Goal: Information Seeking & Learning: Learn about a topic

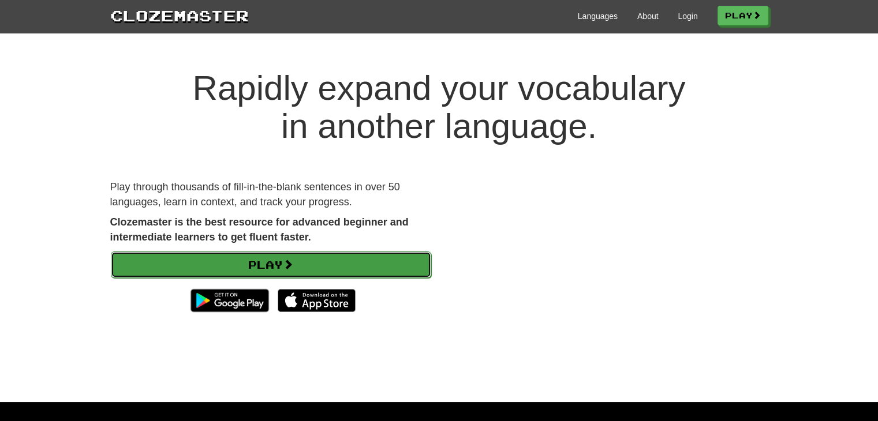
click at [304, 265] on link "Play" at bounding box center [271, 265] width 320 height 27
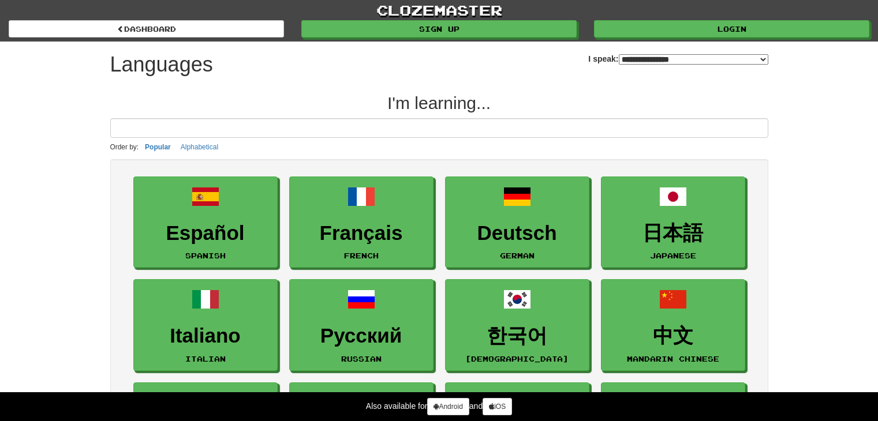
select select "*******"
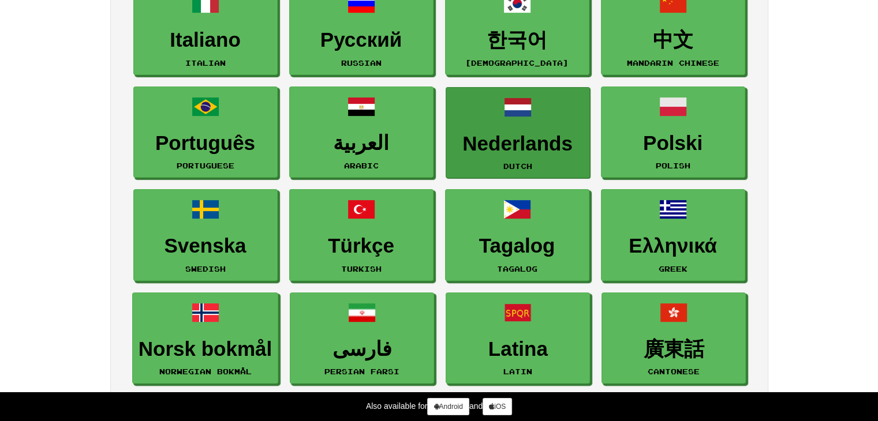
scroll to position [289, 0]
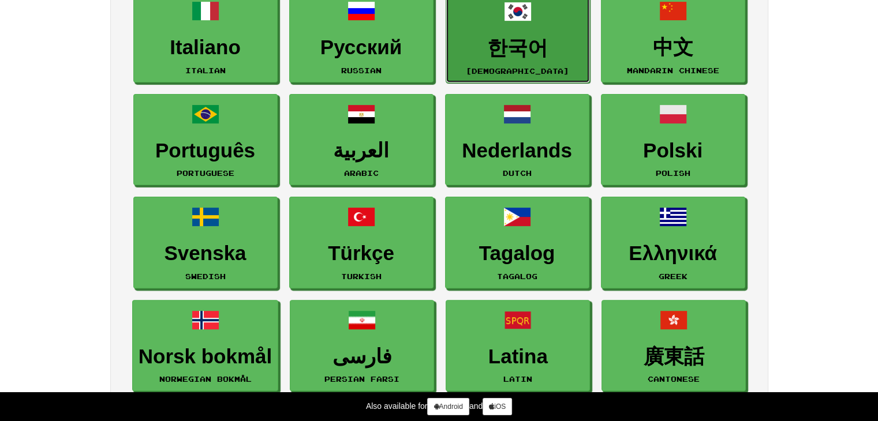
click at [525, 35] on link "한국어 Korean" at bounding box center [518, 37] width 144 height 92
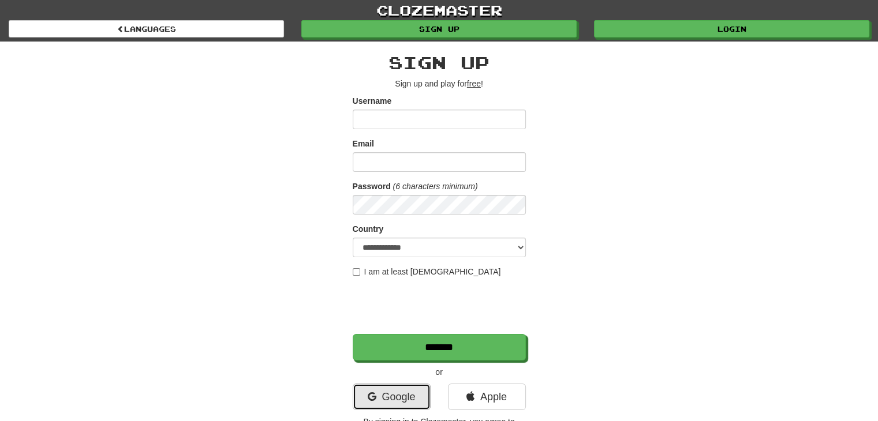
click at [381, 390] on link "Google" at bounding box center [392, 397] width 78 height 27
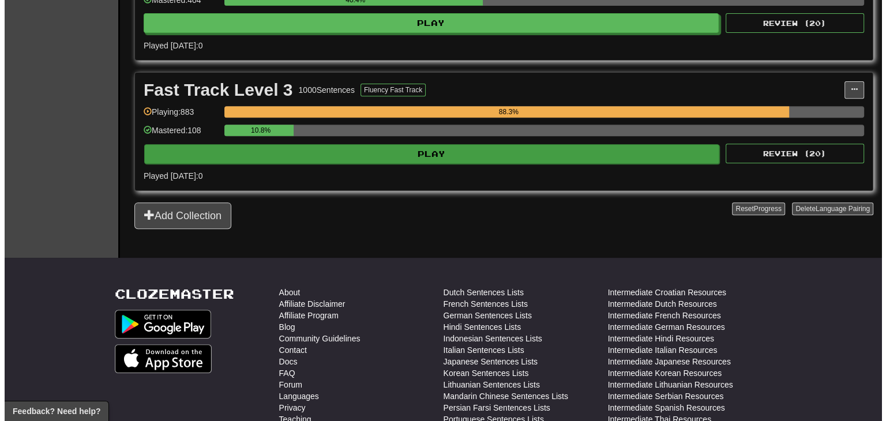
scroll to position [462, 0]
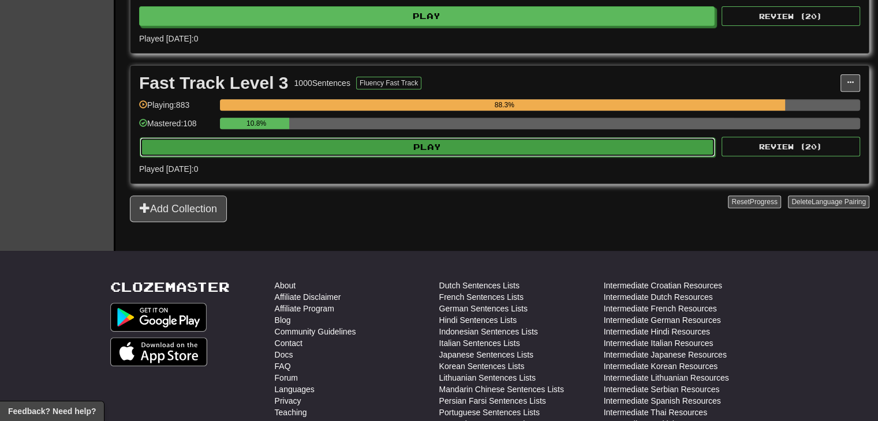
click at [497, 143] on button "Play" at bounding box center [427, 147] width 575 height 20
select select "**"
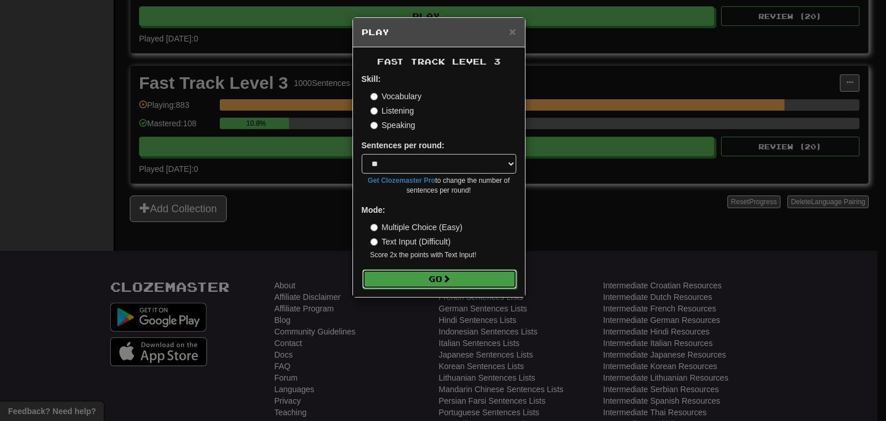
click at [454, 285] on button "Go" at bounding box center [439, 280] width 155 height 20
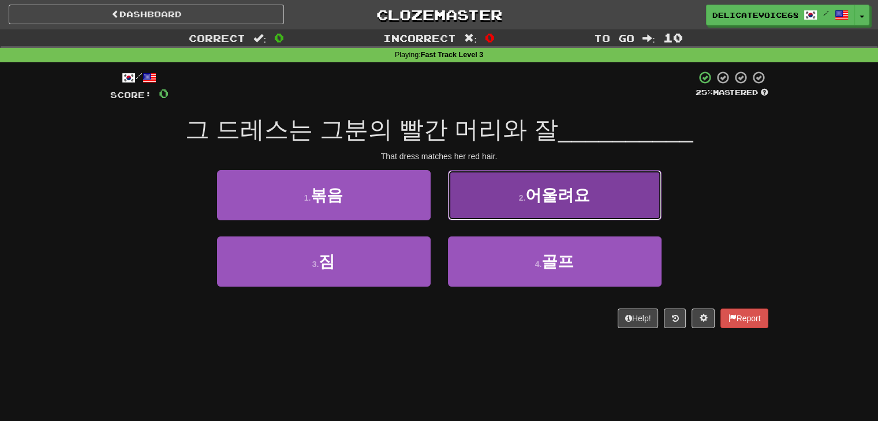
click at [614, 204] on button "2 . 어울려요" at bounding box center [555, 195] width 214 height 50
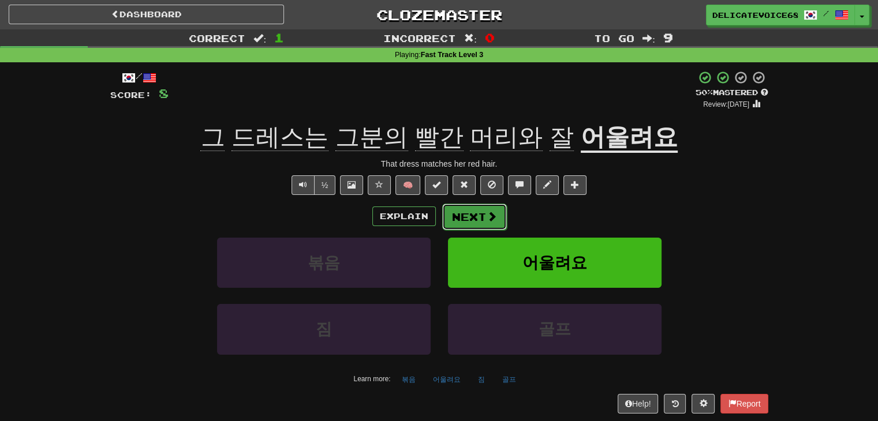
click at [489, 222] on span at bounding box center [492, 216] width 10 height 10
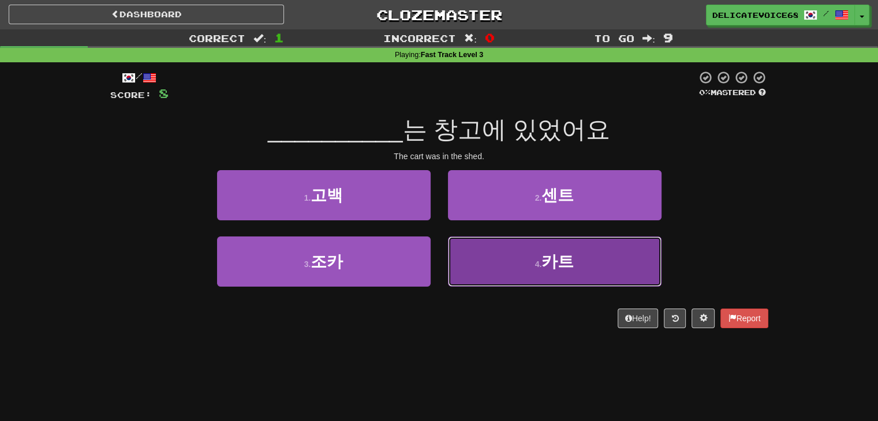
click at [482, 274] on button "4 . 카트" at bounding box center [555, 262] width 214 height 50
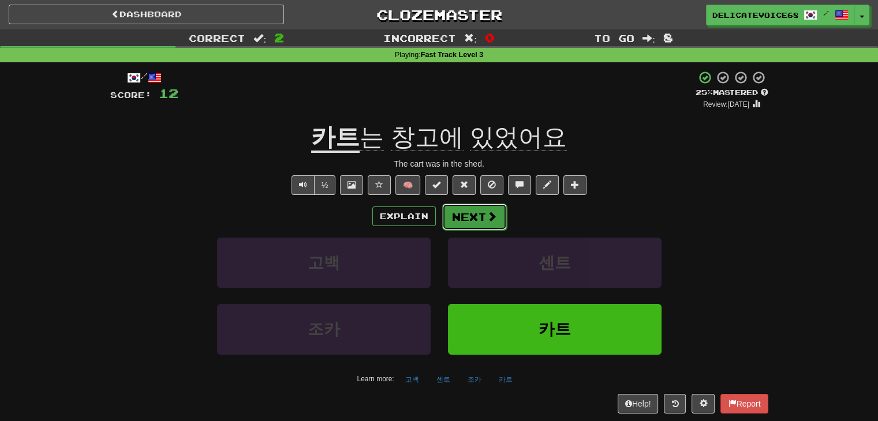
click at [476, 215] on button "Next" at bounding box center [474, 217] width 65 height 27
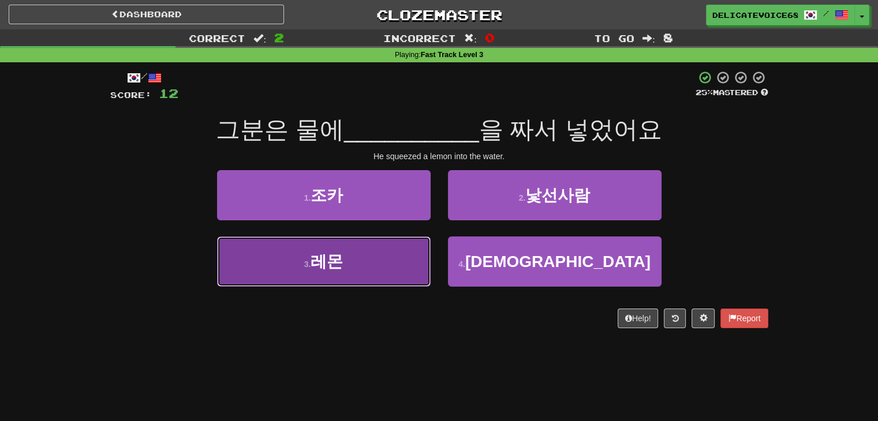
click at [374, 276] on button "3 . 레몬" at bounding box center [324, 262] width 214 height 50
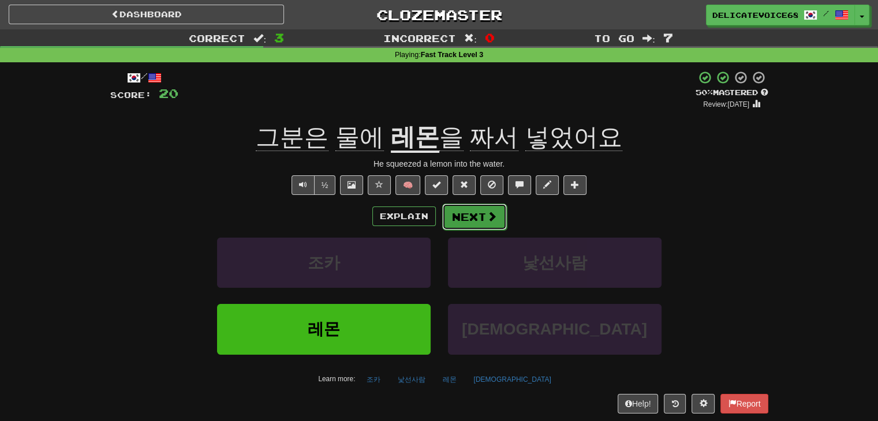
click at [495, 218] on span at bounding box center [492, 216] width 10 height 10
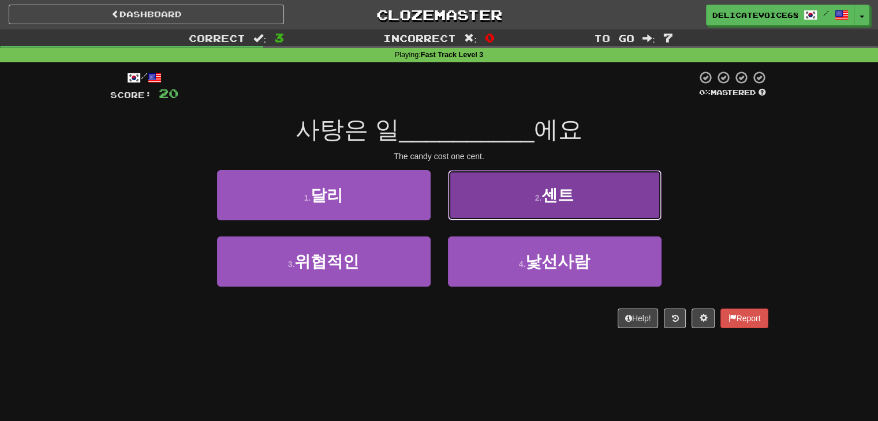
click at [560, 194] on span "센트" at bounding box center [557, 195] width 32 height 18
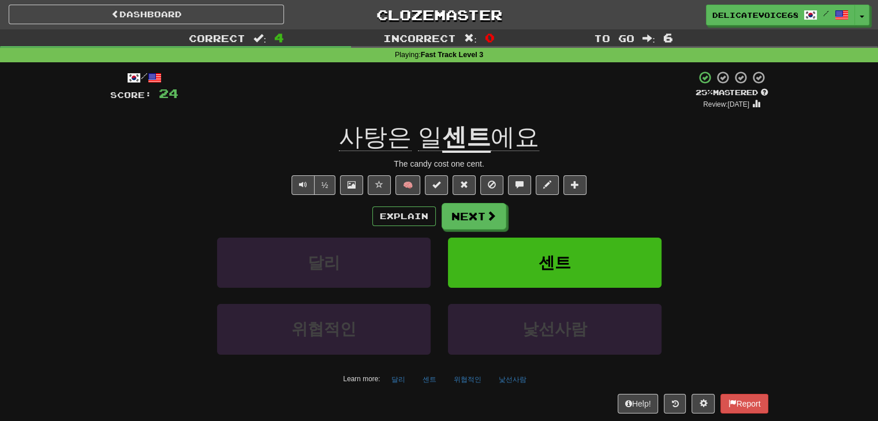
click at [560, 194] on div "/ Score: 24 + 4 25 % Mastered Review: 2025-08-21 사탕은 일 센트 에요 The candy cost one…" at bounding box center [439, 241] width 658 height 343
click at [455, 211] on button "Next" at bounding box center [474, 217] width 65 height 27
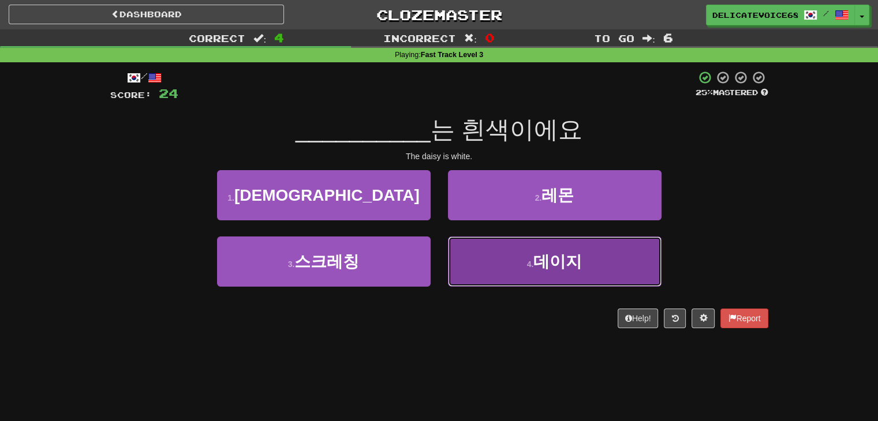
click at [492, 263] on button "4 . 데이지" at bounding box center [555, 262] width 214 height 50
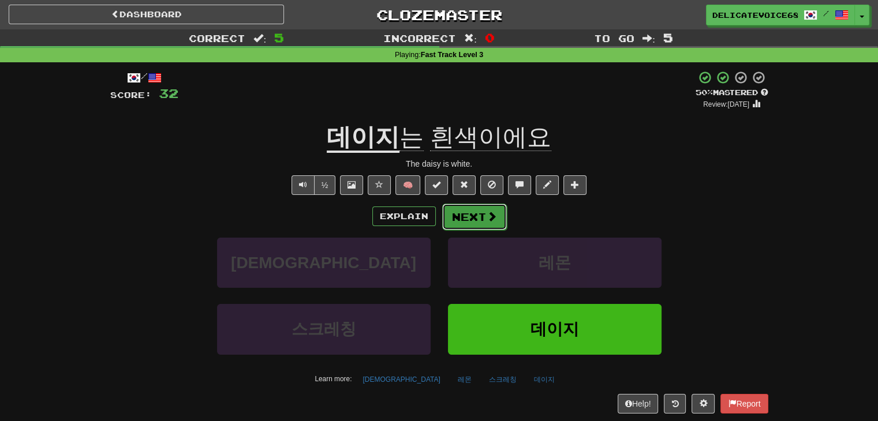
click at [477, 212] on button "Next" at bounding box center [474, 217] width 65 height 27
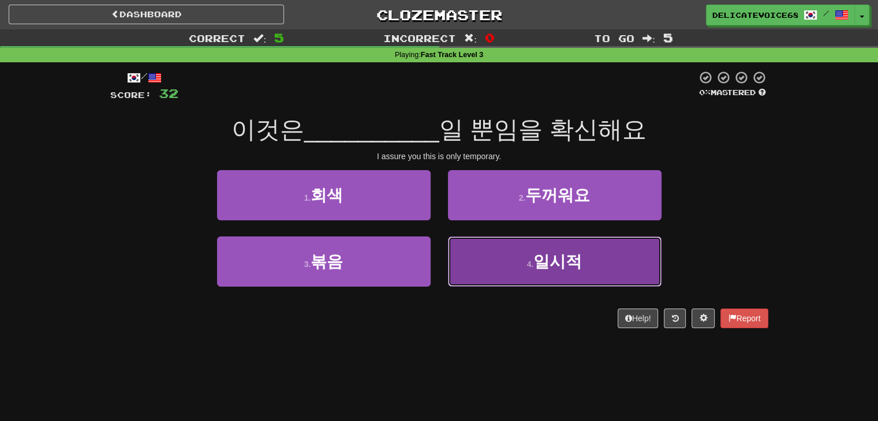
click at [544, 274] on button "4 . 일시적" at bounding box center [555, 262] width 214 height 50
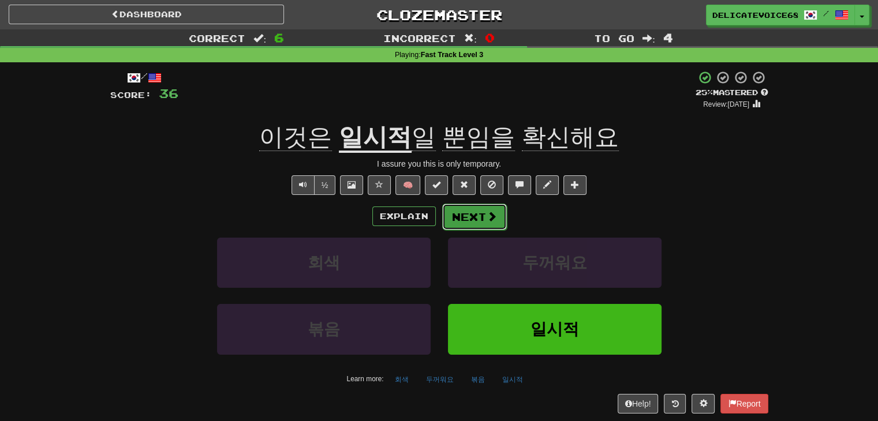
click at [488, 218] on span at bounding box center [492, 216] width 10 height 10
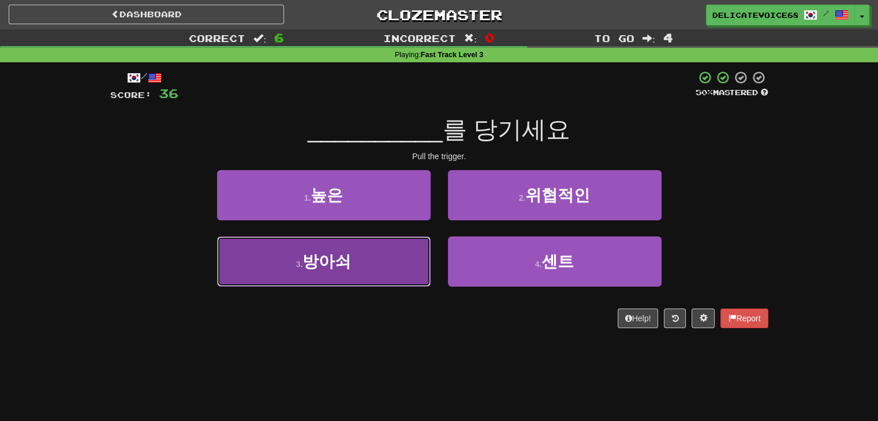
click at [319, 275] on button "3 . 방아쇠" at bounding box center [324, 262] width 214 height 50
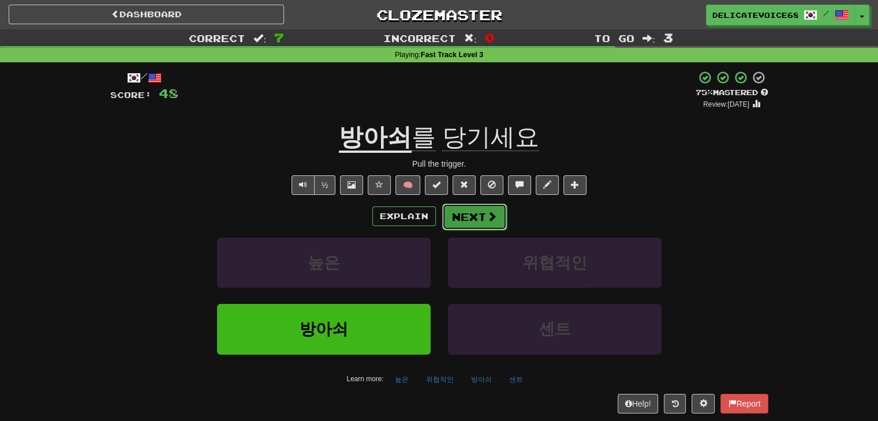
click at [469, 221] on button "Next" at bounding box center [474, 217] width 65 height 27
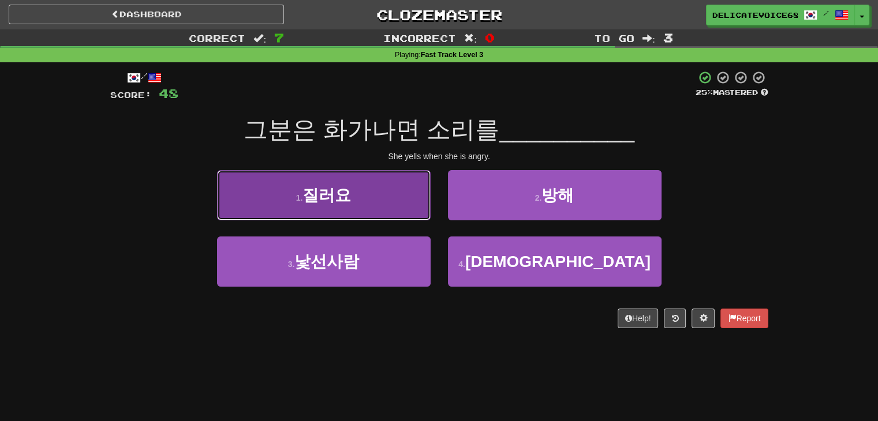
click at [284, 205] on button "1 . 질러요" at bounding box center [324, 195] width 214 height 50
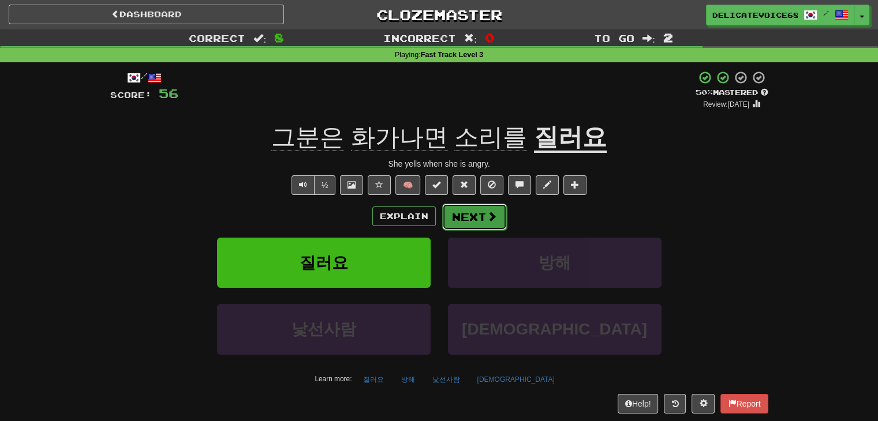
click at [459, 218] on button "Next" at bounding box center [474, 217] width 65 height 27
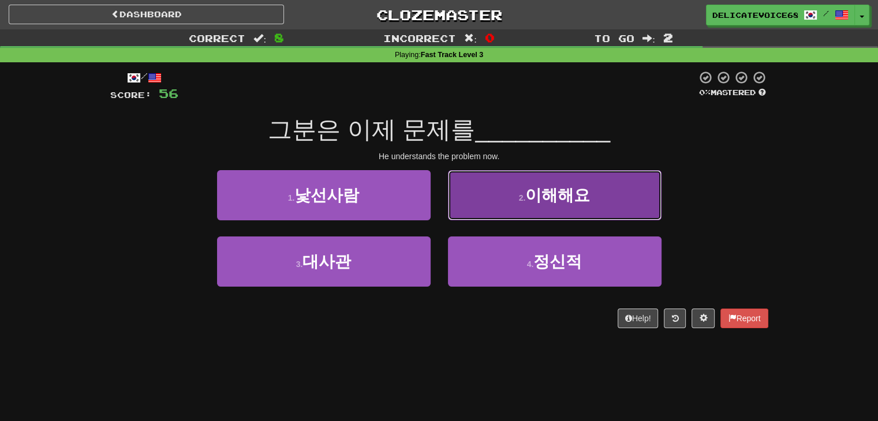
click at [586, 205] on button "2 . 이해해요" at bounding box center [555, 195] width 214 height 50
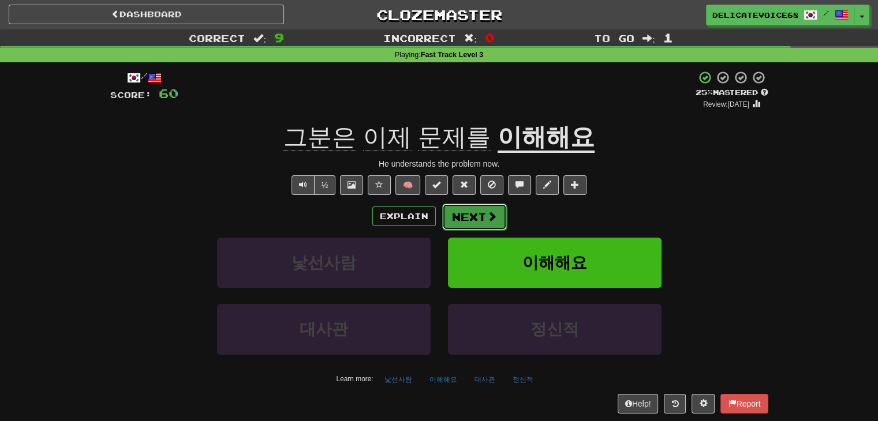
click at [498, 216] on button "Next" at bounding box center [474, 217] width 65 height 27
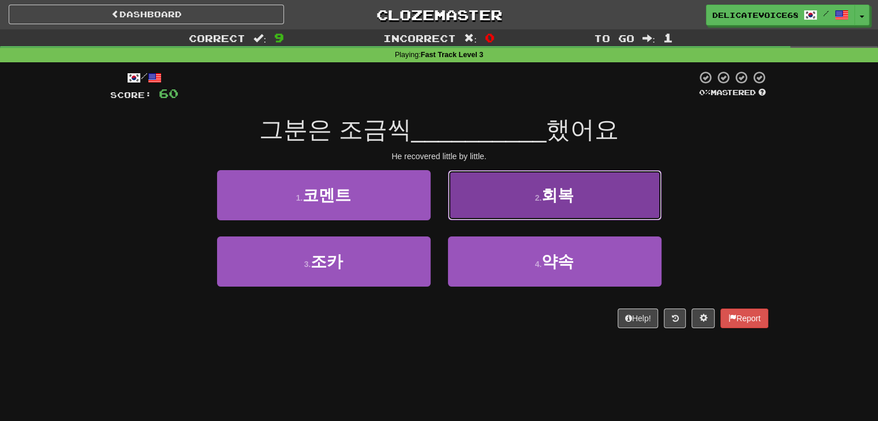
click at [501, 193] on button "2 . 회복" at bounding box center [555, 195] width 214 height 50
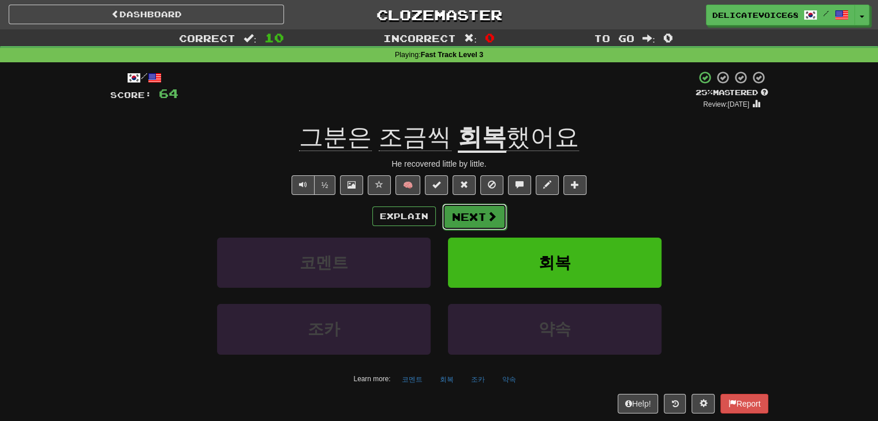
click at [480, 224] on button "Next" at bounding box center [474, 217] width 65 height 27
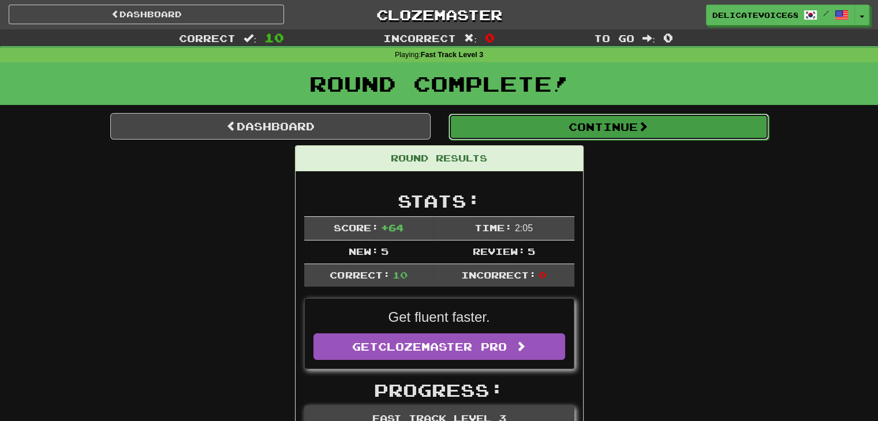
click at [473, 129] on button "Continue" at bounding box center [608, 127] width 320 height 27
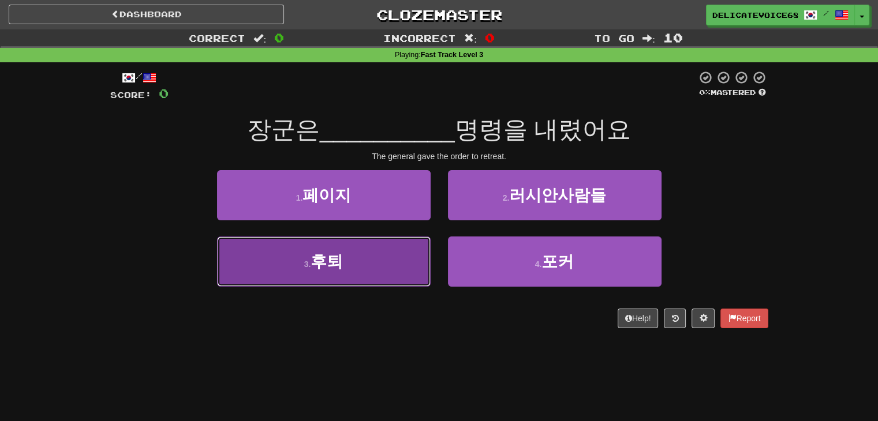
click at [348, 270] on button "3 . 후퇴" at bounding box center [324, 262] width 214 height 50
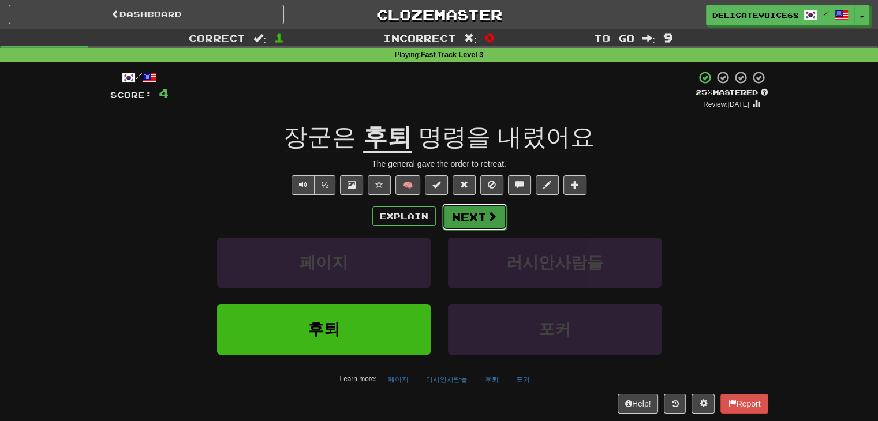
click at [478, 219] on button "Next" at bounding box center [474, 217] width 65 height 27
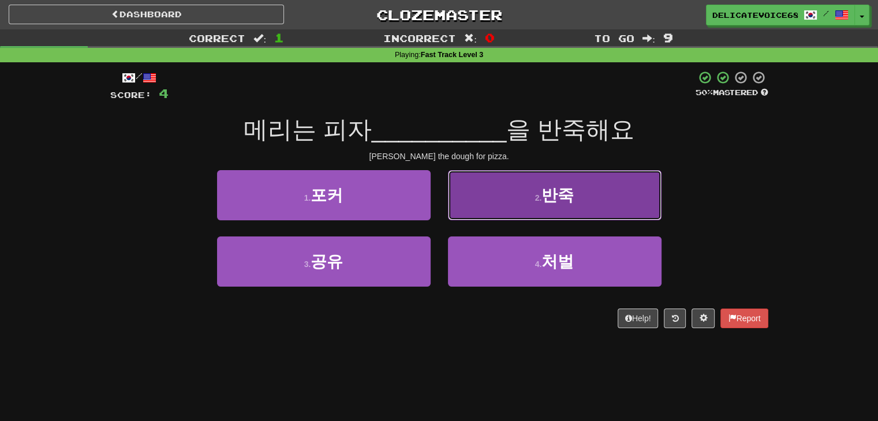
click at [529, 203] on button "2 . 반죽" at bounding box center [555, 195] width 214 height 50
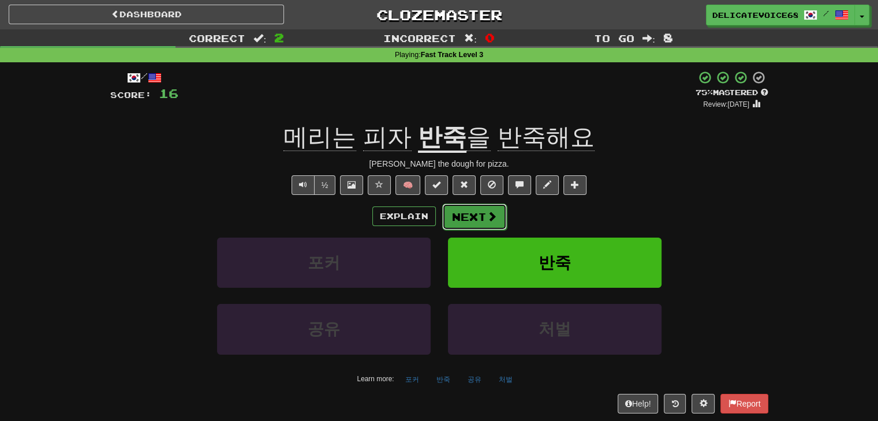
click at [484, 218] on button "Next" at bounding box center [474, 217] width 65 height 27
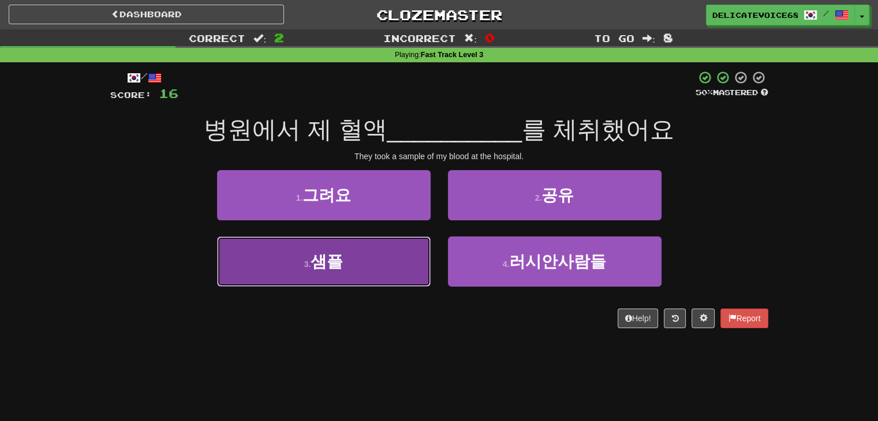
click at [335, 278] on button "3 . 샘플" at bounding box center [324, 262] width 214 height 50
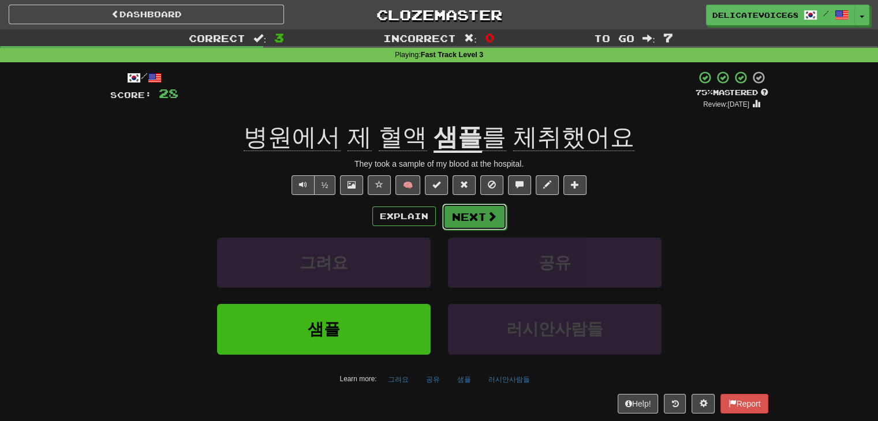
click at [476, 222] on button "Next" at bounding box center [474, 217] width 65 height 27
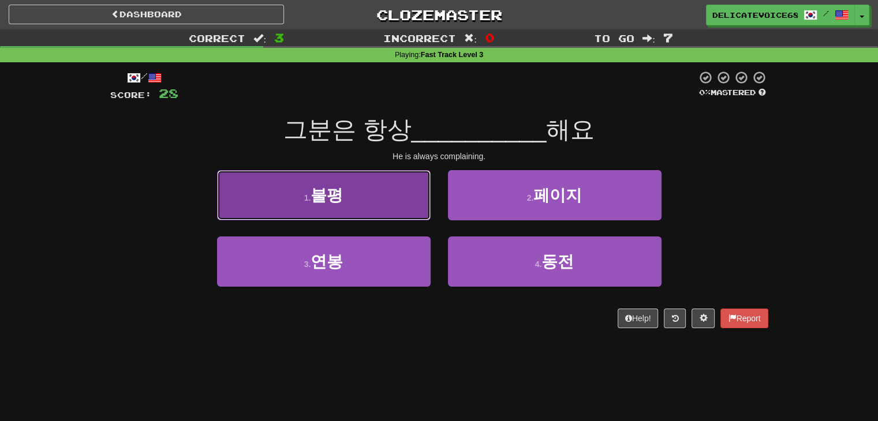
click at [353, 203] on button "1 . 불평" at bounding box center [324, 195] width 214 height 50
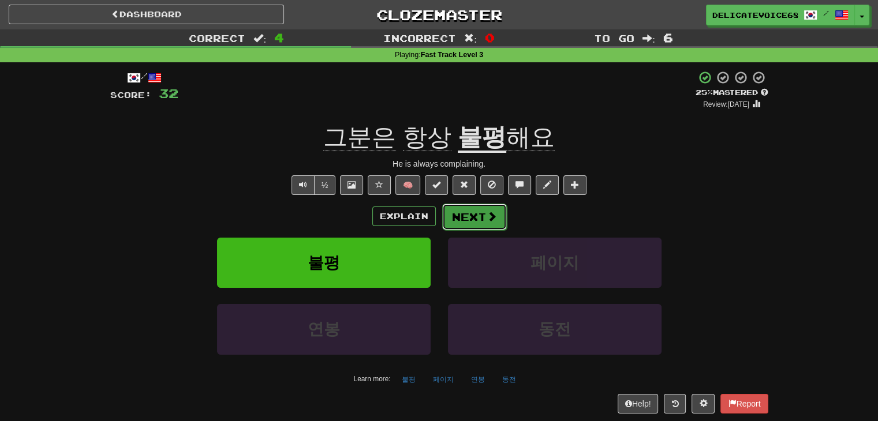
click at [478, 218] on button "Next" at bounding box center [474, 217] width 65 height 27
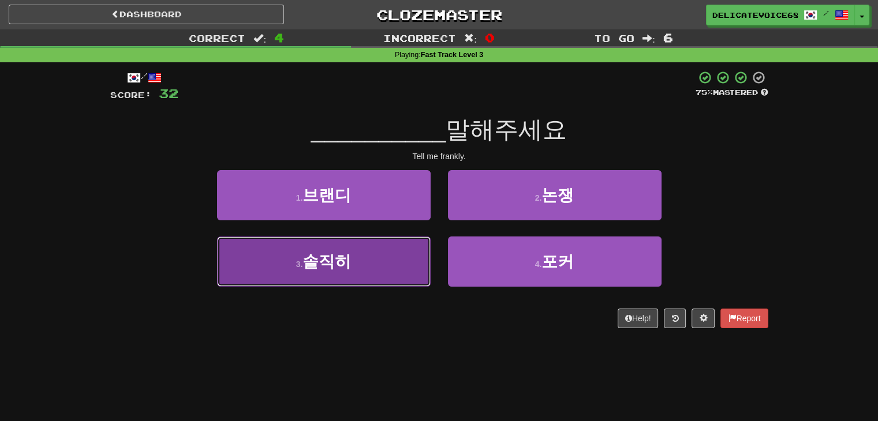
click at [361, 259] on button "3 . 솔직히" at bounding box center [324, 262] width 214 height 50
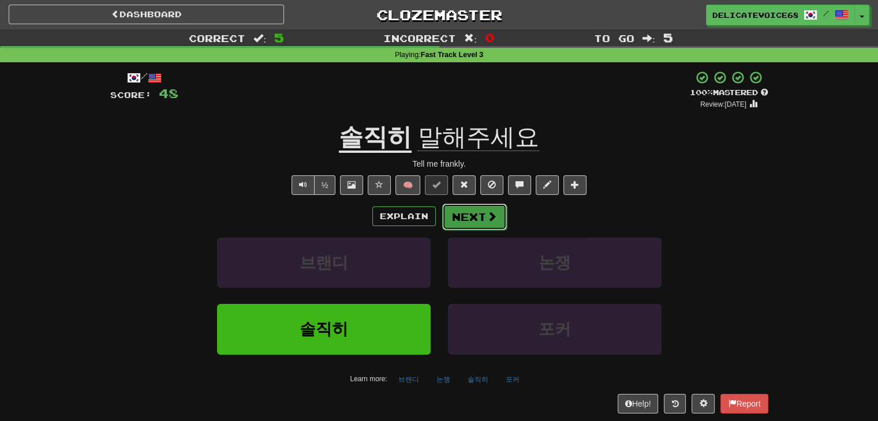
click at [482, 220] on button "Next" at bounding box center [474, 217] width 65 height 27
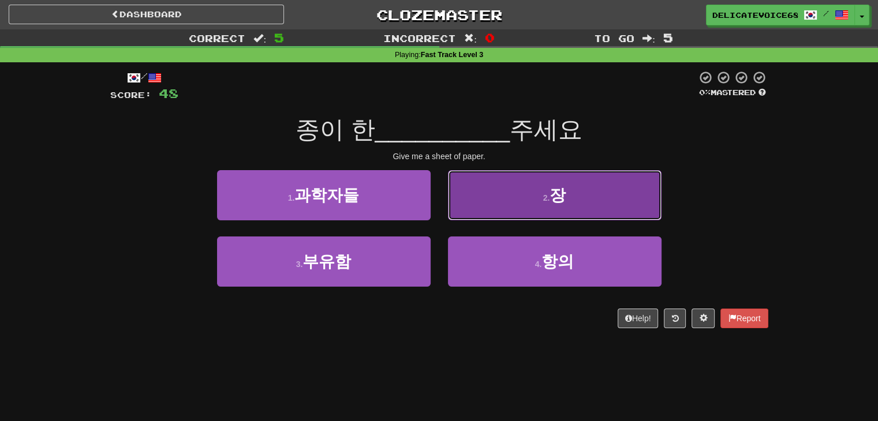
click at [504, 198] on button "2 . 장" at bounding box center [555, 195] width 214 height 50
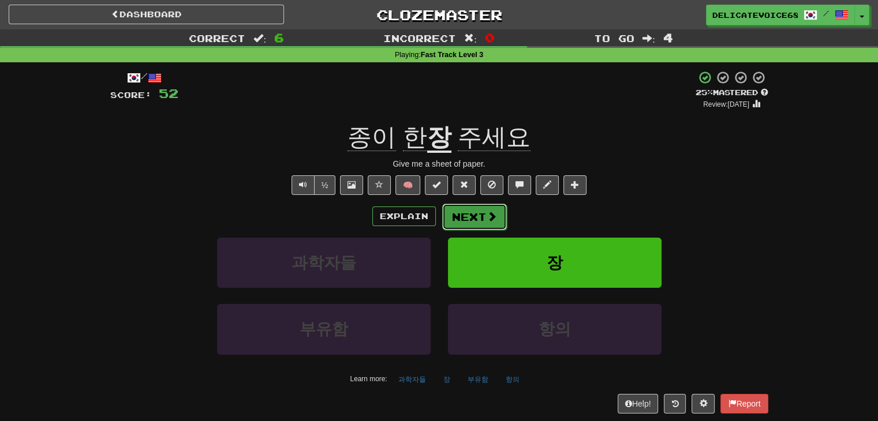
click at [465, 220] on button "Next" at bounding box center [474, 217] width 65 height 27
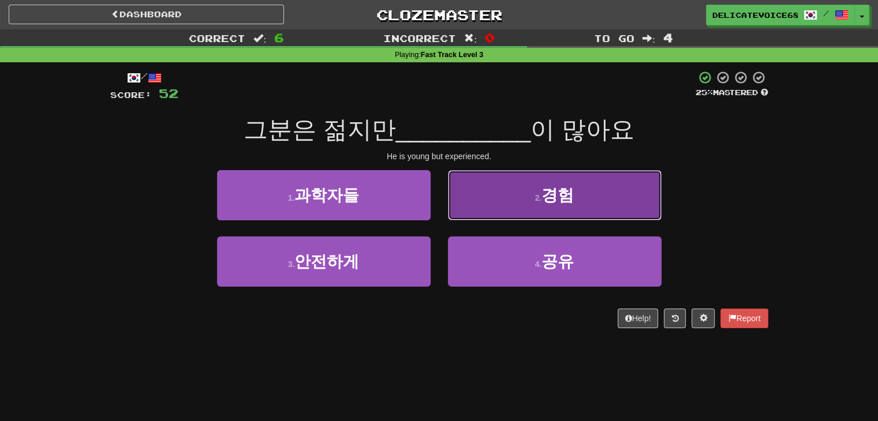
click at [598, 190] on button "2 . 경험" at bounding box center [555, 195] width 214 height 50
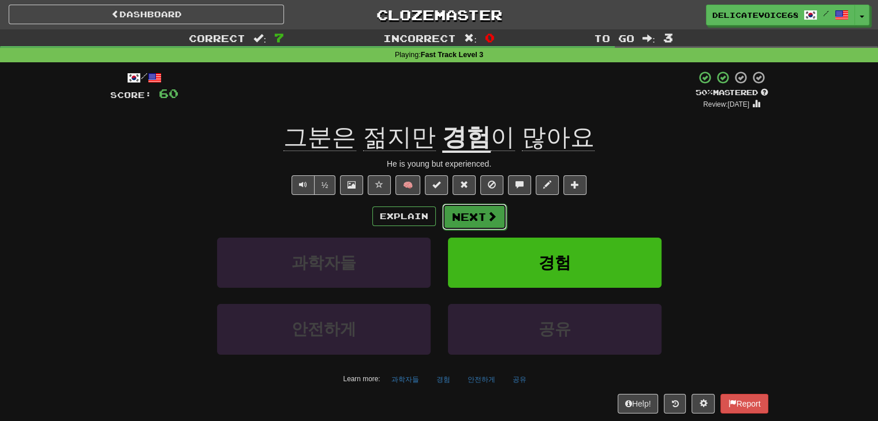
click at [485, 223] on button "Next" at bounding box center [474, 217] width 65 height 27
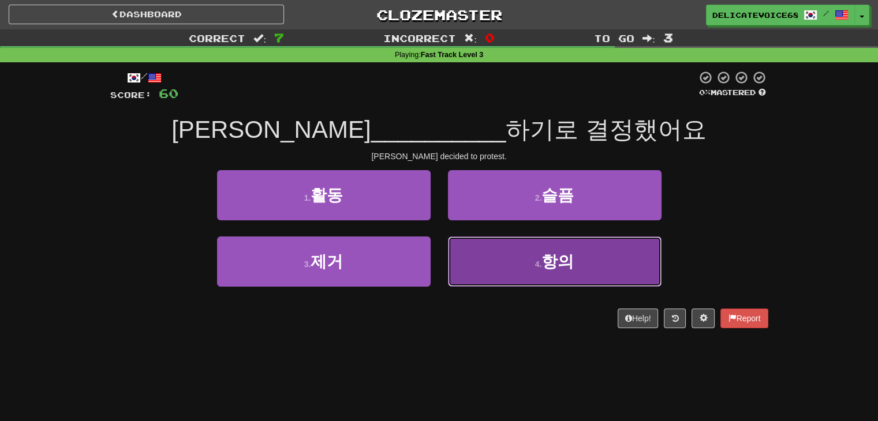
click at [563, 271] on button "4 . 항의" at bounding box center [555, 262] width 214 height 50
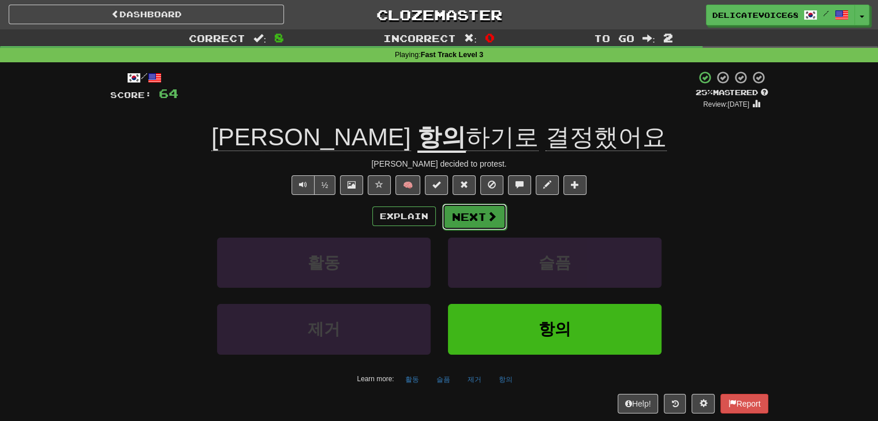
click at [472, 218] on button "Next" at bounding box center [474, 217] width 65 height 27
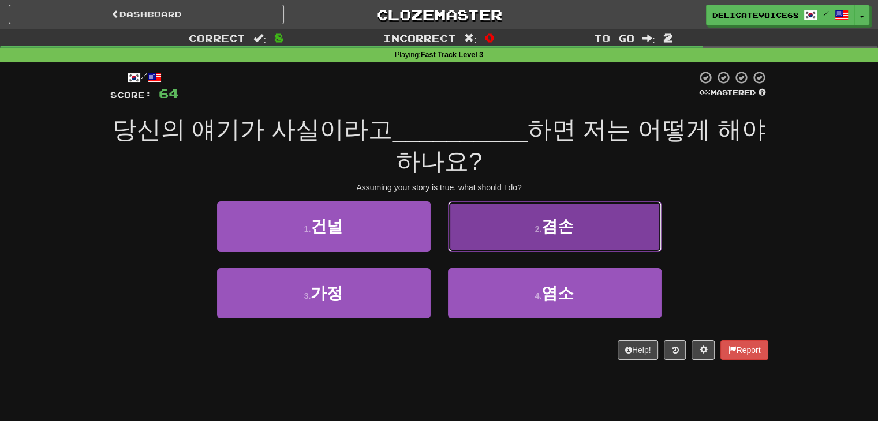
click at [554, 229] on span "겸손" at bounding box center [557, 227] width 32 height 18
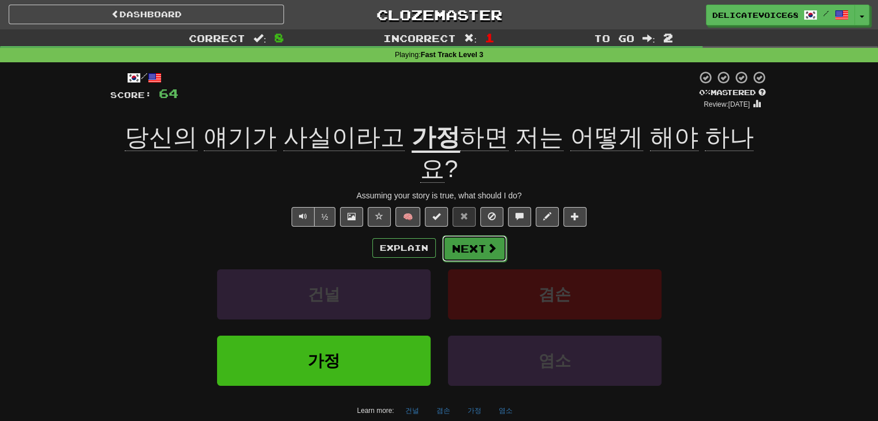
click at [493, 243] on span at bounding box center [492, 248] width 10 height 10
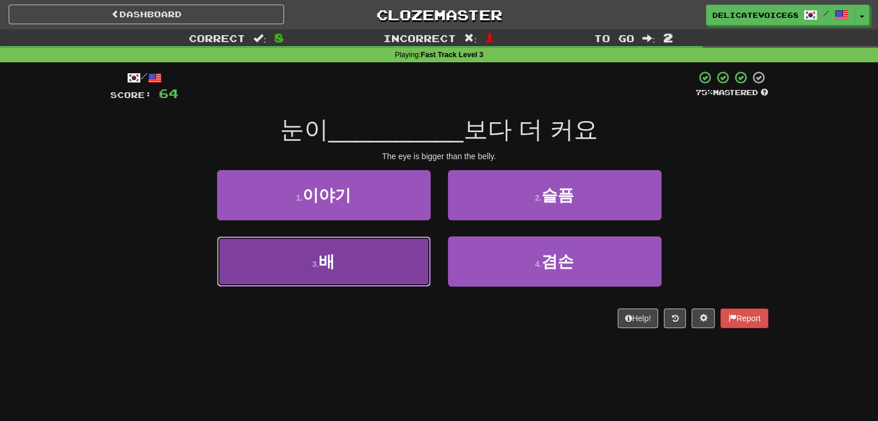
click at [270, 270] on button "3 . 배" at bounding box center [324, 262] width 214 height 50
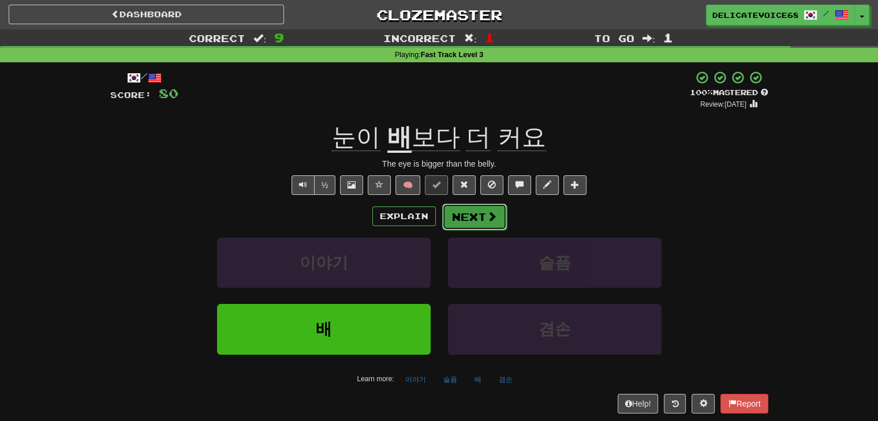
click at [491, 219] on span at bounding box center [492, 216] width 10 height 10
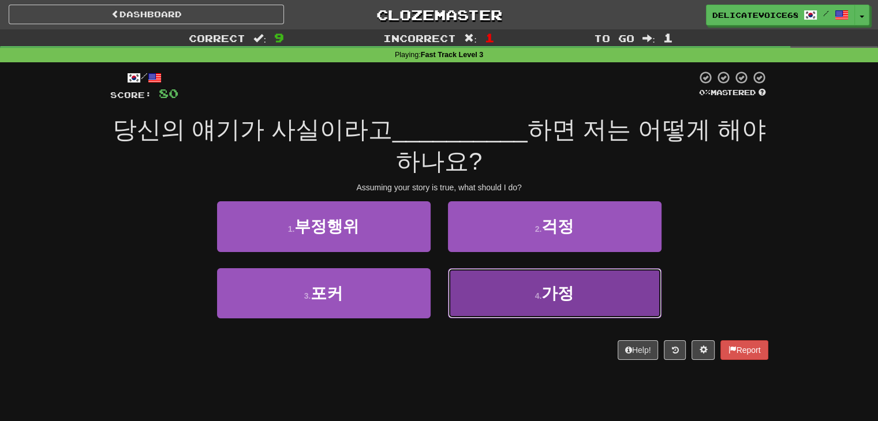
click at [473, 284] on button "4 . 가정" at bounding box center [555, 293] width 214 height 50
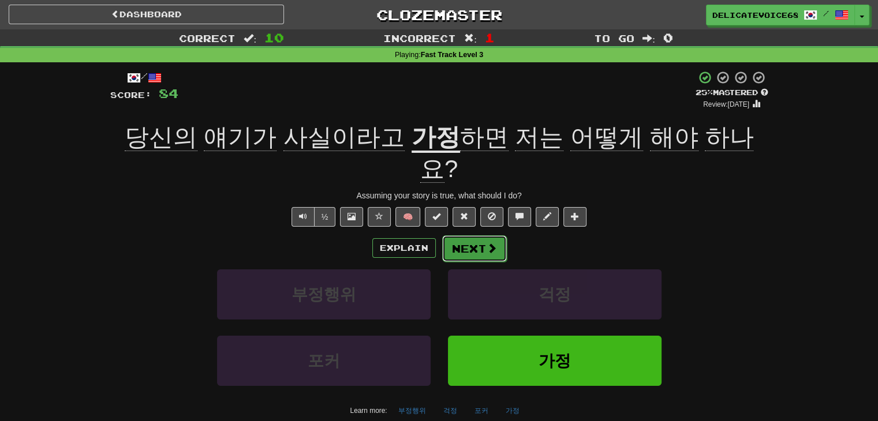
click at [472, 235] on button "Next" at bounding box center [474, 248] width 65 height 27
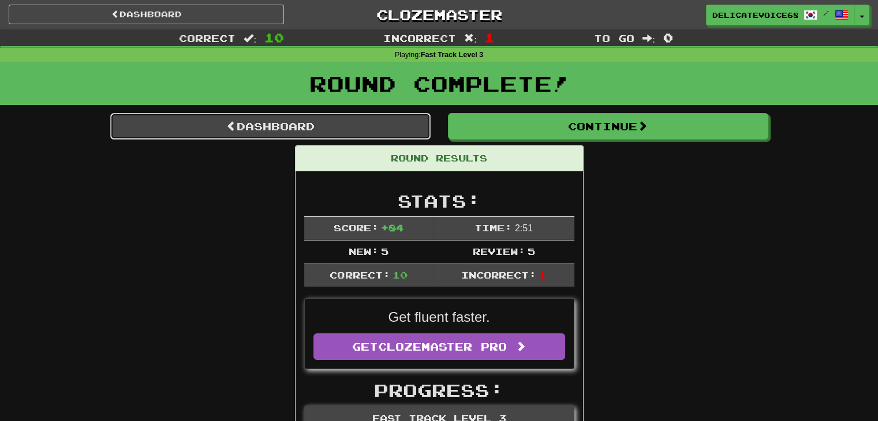
click at [381, 122] on link "Dashboard" at bounding box center [270, 126] width 320 height 27
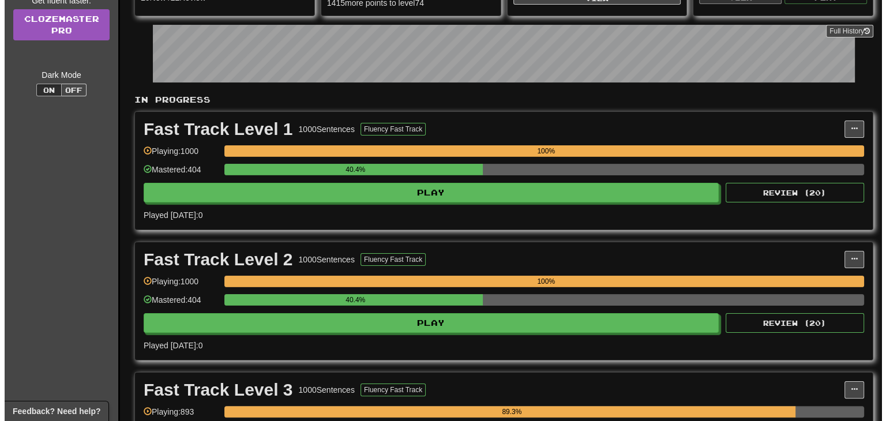
scroll to position [115, 0]
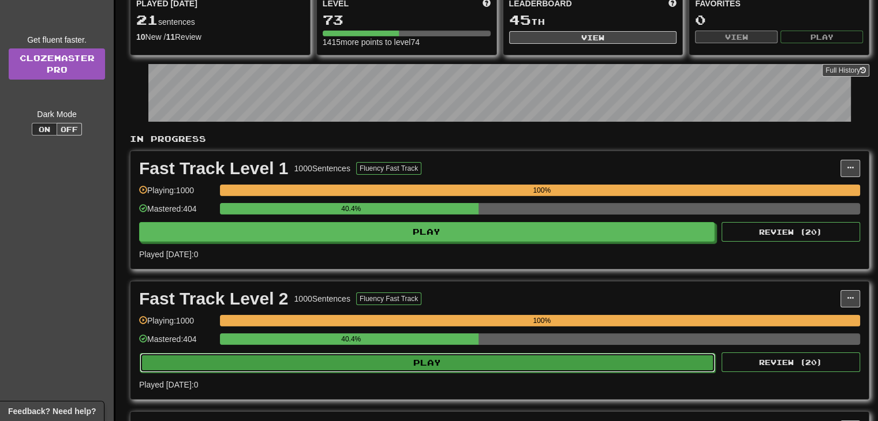
click at [459, 360] on button "Play" at bounding box center [427, 363] width 575 height 20
select select "**"
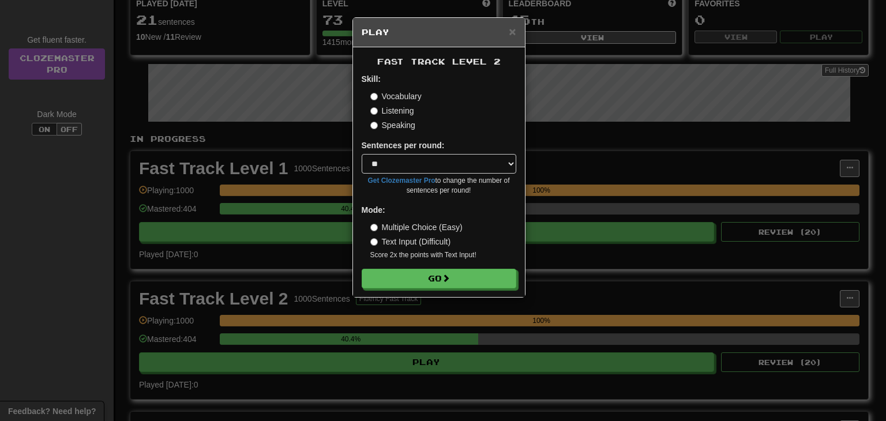
click at [409, 116] on label "Listening" at bounding box center [393, 111] width 44 height 12
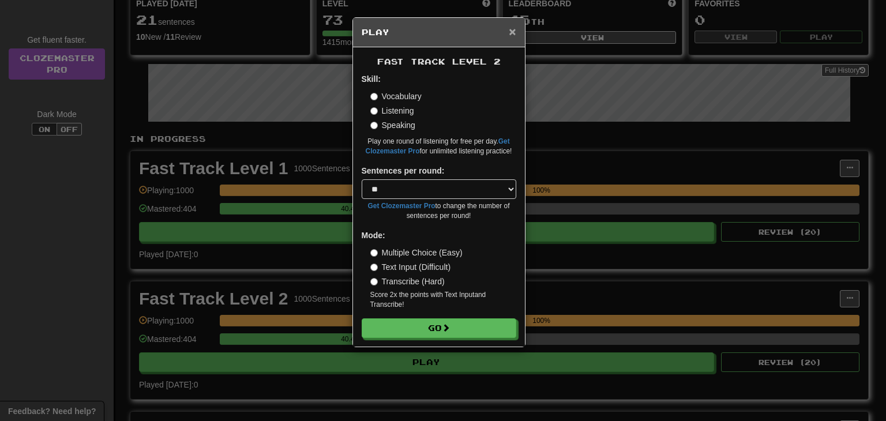
click at [515, 28] on span "×" at bounding box center [512, 31] width 7 height 13
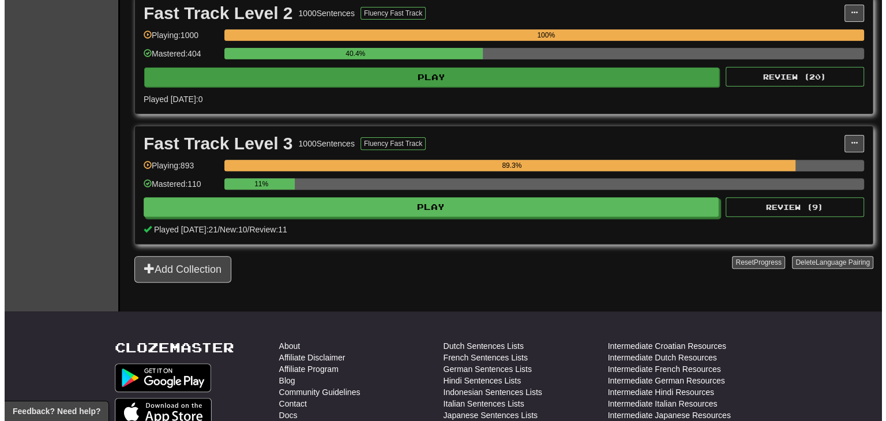
scroll to position [404, 0]
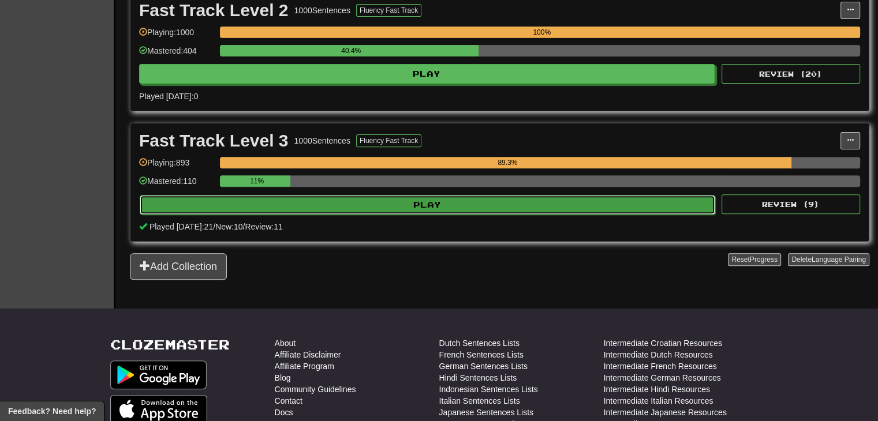
click at [444, 208] on button "Play" at bounding box center [427, 205] width 575 height 20
select select "**"
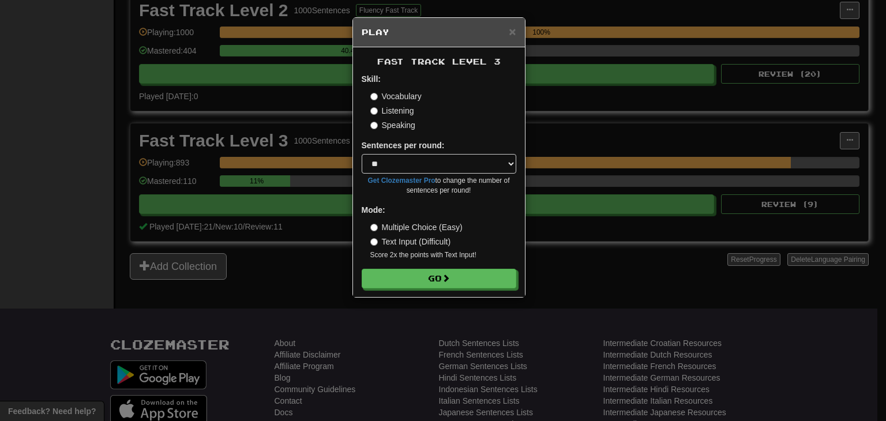
click at [390, 109] on label "Listening" at bounding box center [393, 111] width 44 height 12
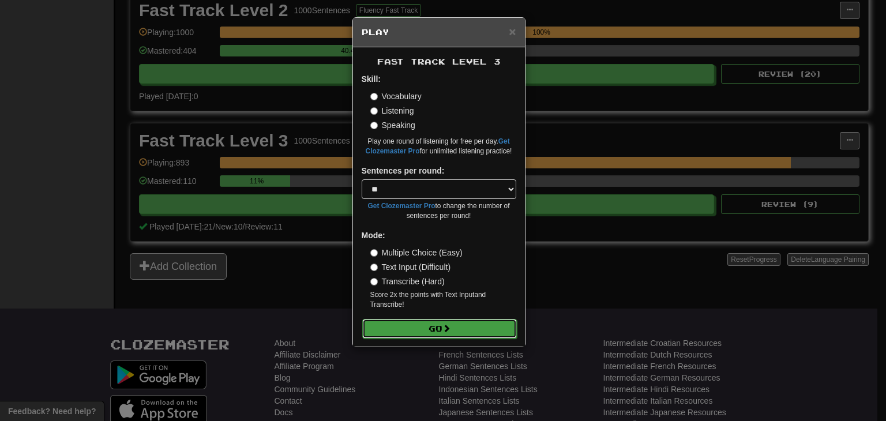
click at [437, 327] on button "Go" at bounding box center [439, 329] width 155 height 20
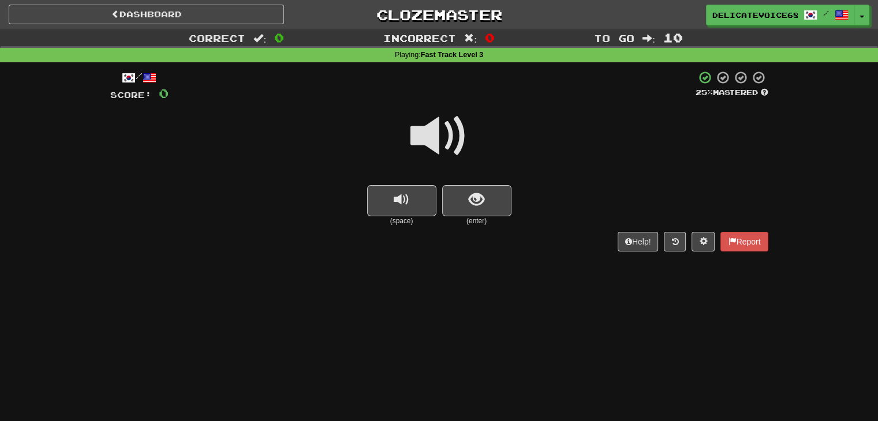
click at [428, 123] on span at bounding box center [439, 136] width 58 height 58
click at [476, 203] on span "show sentence" at bounding box center [477, 200] width 16 height 16
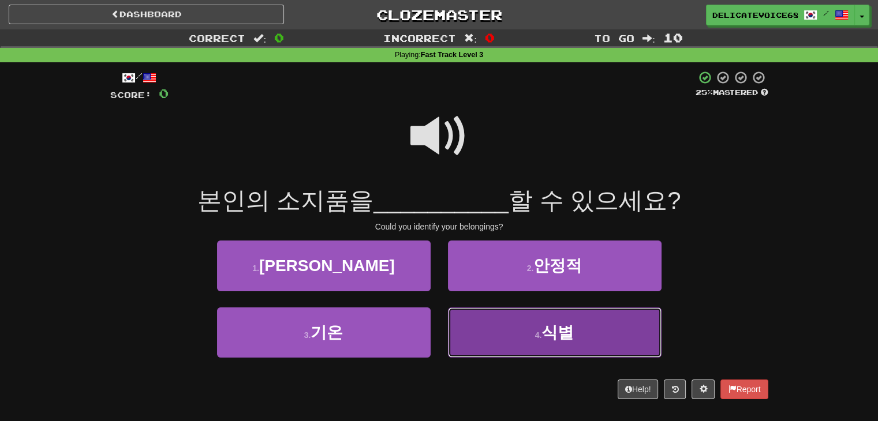
click at [478, 335] on button "4 . 식별" at bounding box center [555, 333] width 214 height 50
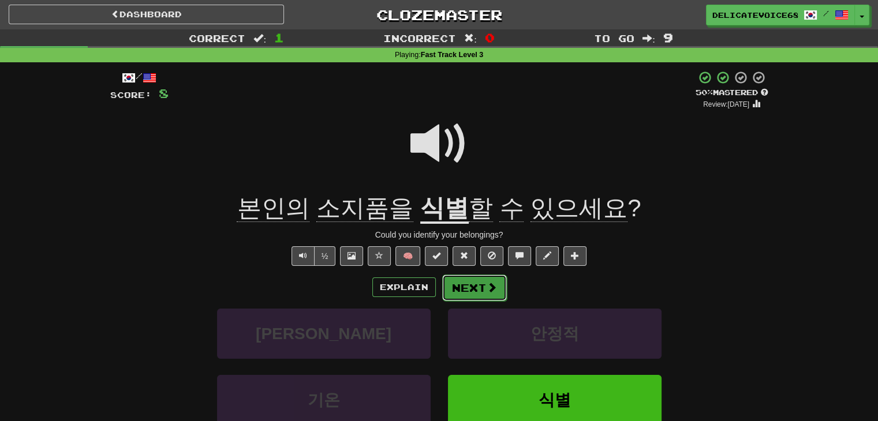
click at [455, 298] on button "Next" at bounding box center [474, 288] width 65 height 27
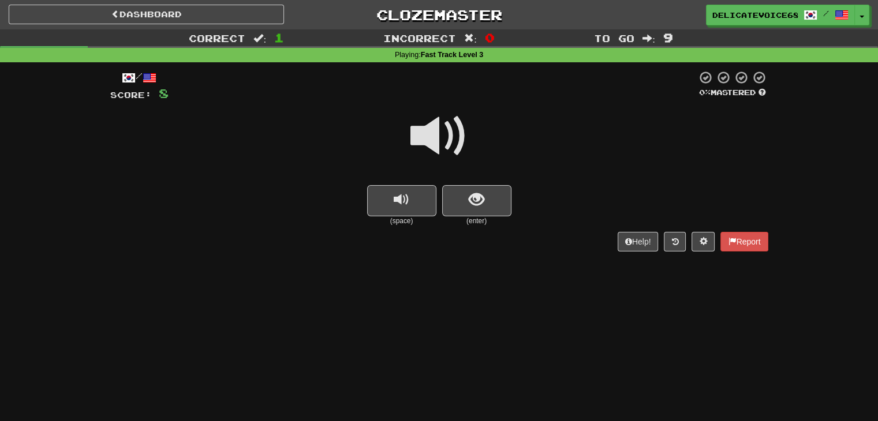
click at [424, 140] on span at bounding box center [439, 136] width 58 height 58
click at [428, 132] on span at bounding box center [439, 136] width 58 height 58
click at [492, 197] on button "show sentence" at bounding box center [476, 200] width 69 height 31
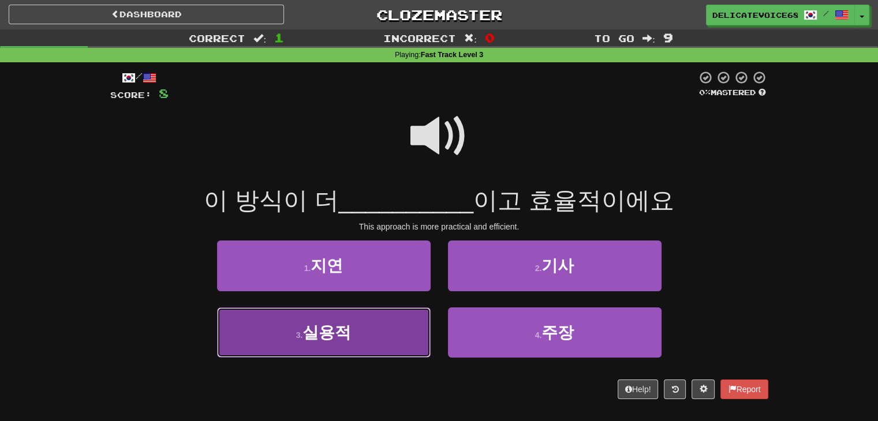
click at [308, 341] on button "3 . 실용적" at bounding box center [324, 333] width 214 height 50
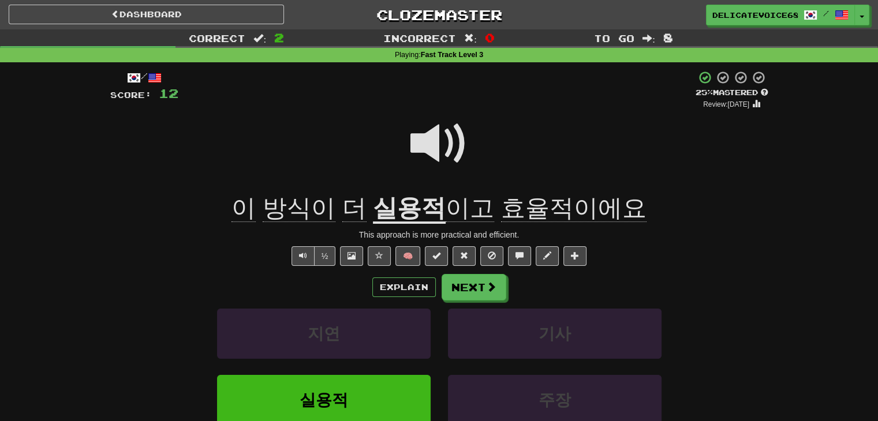
click at [166, 3] on div "Dashboard Clozemaster DelicateVoice6836 / Toggle Dropdown Dashboard Leaderboard…" at bounding box center [439, 12] width 878 height 25
click at [161, 13] on link "Dashboard" at bounding box center [146, 15] width 275 height 20
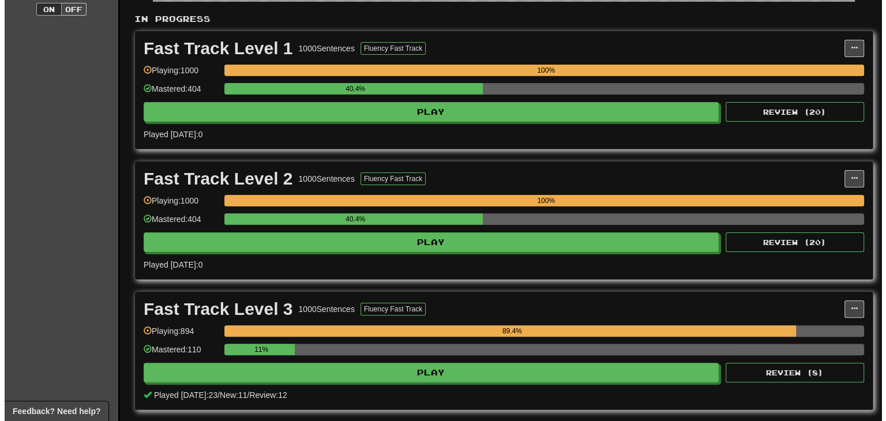
scroll to position [231, 0]
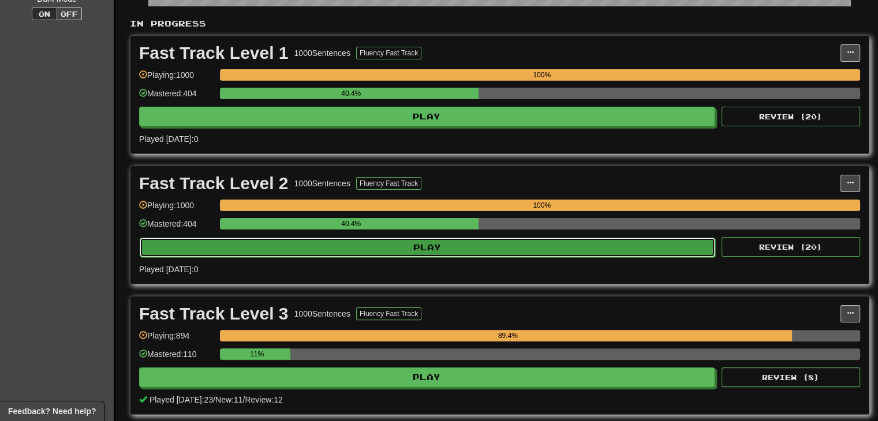
click at [356, 243] on button "Play" at bounding box center [427, 248] width 575 height 20
select select "**"
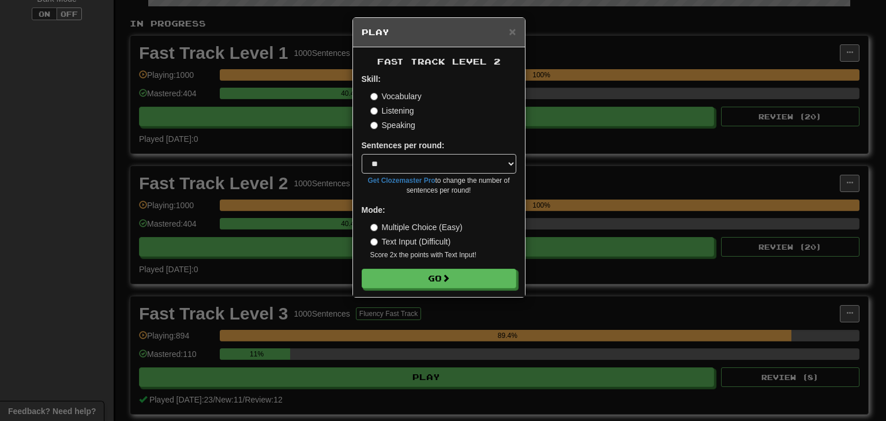
click at [402, 105] on label "Listening" at bounding box center [393, 111] width 44 height 12
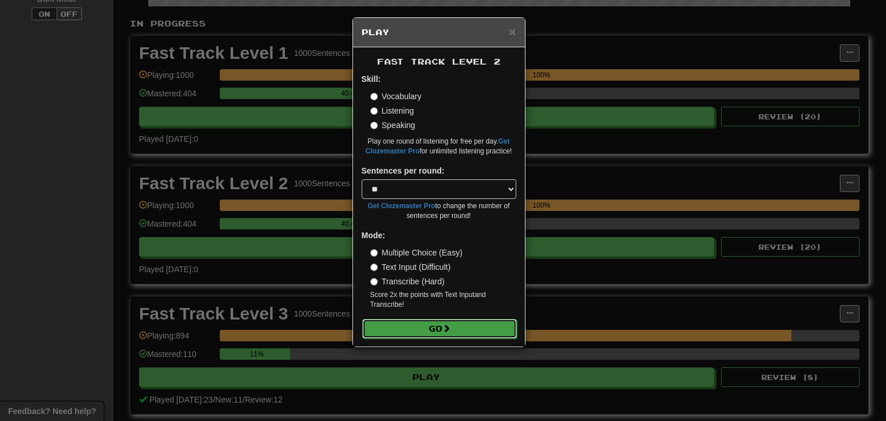
click at [398, 319] on button "Go" at bounding box center [439, 329] width 155 height 20
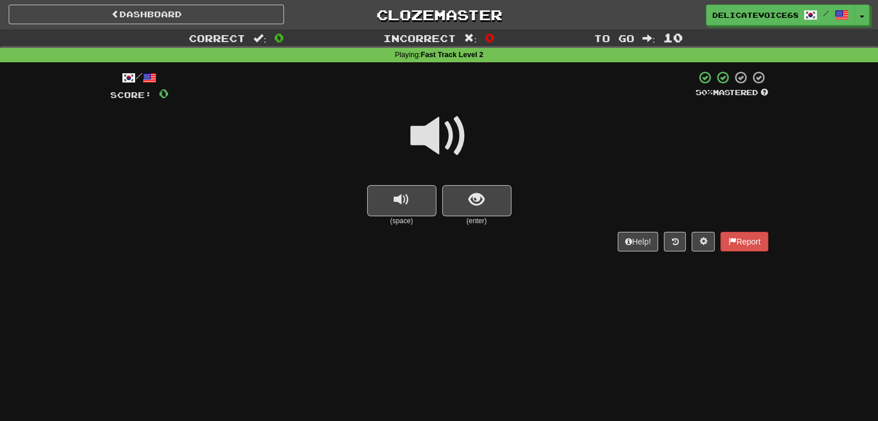
click at [439, 148] on span at bounding box center [439, 136] width 58 height 58
click at [441, 163] on span at bounding box center [439, 136] width 58 height 58
click at [491, 215] on button "show sentence" at bounding box center [476, 200] width 69 height 31
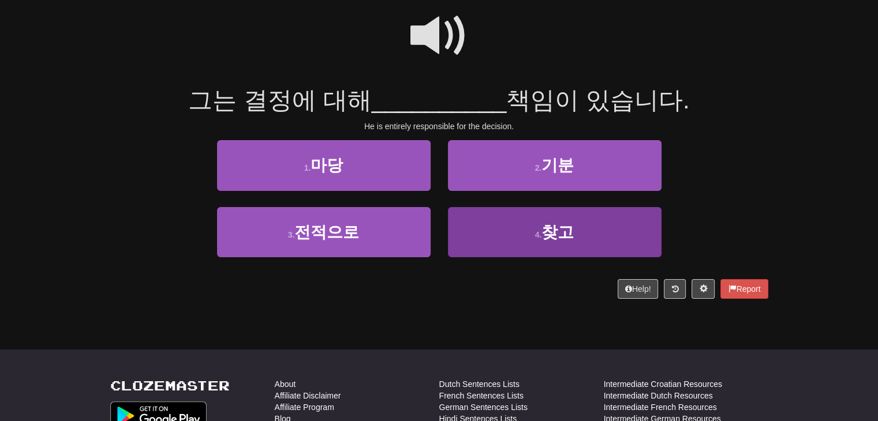
scroll to position [115, 0]
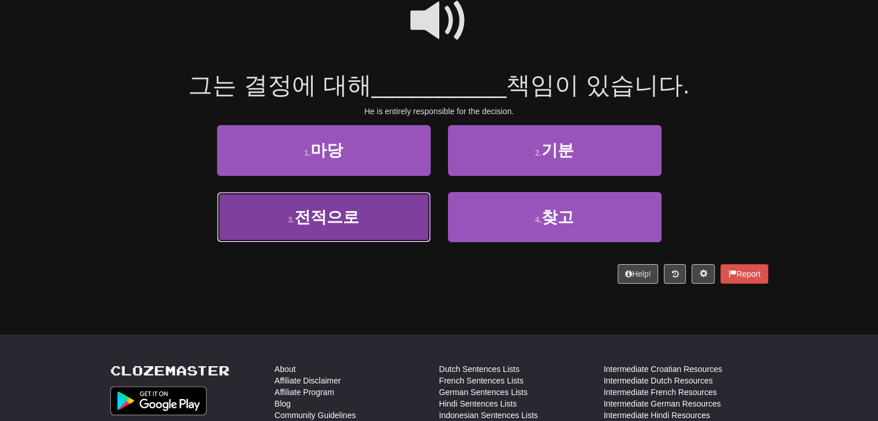
click at [304, 237] on button "3 . 전적으로" at bounding box center [324, 217] width 214 height 50
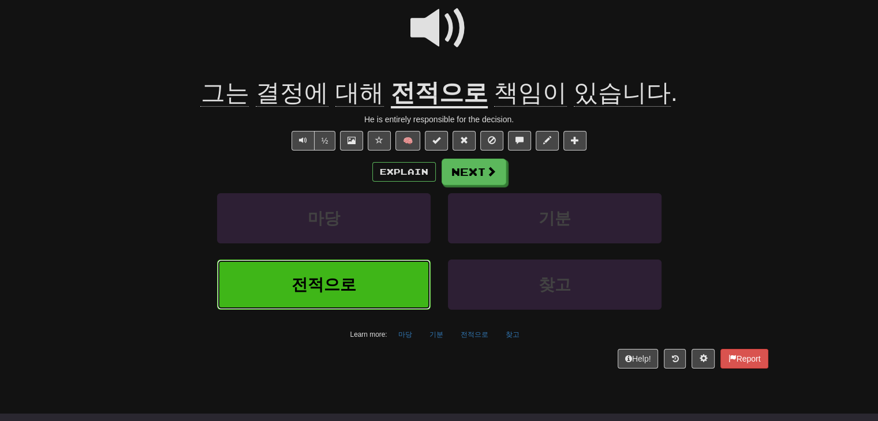
scroll to position [123, 0]
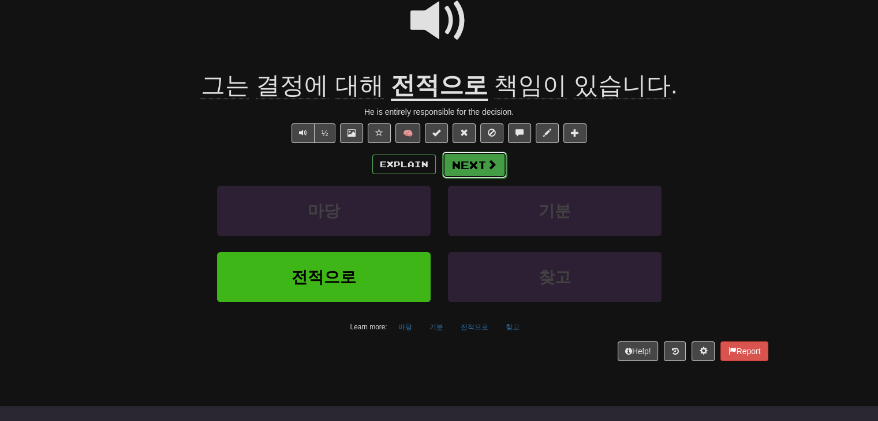
click at [492, 160] on span at bounding box center [492, 164] width 10 height 10
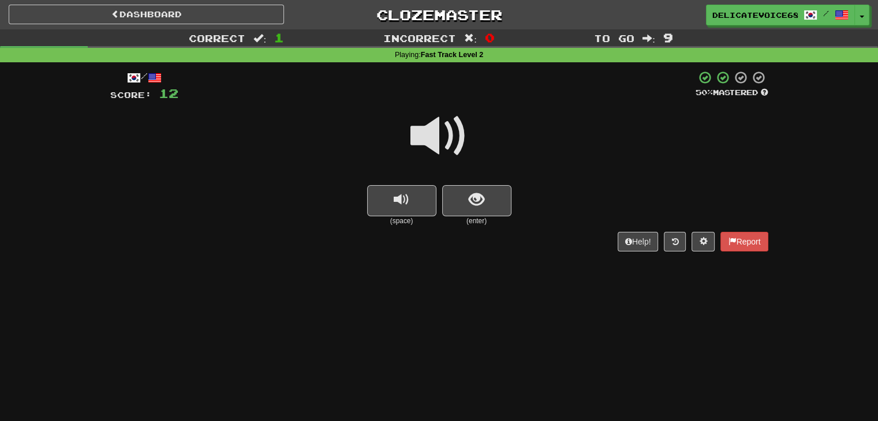
click at [432, 140] on span at bounding box center [439, 136] width 58 height 58
click at [439, 153] on span at bounding box center [439, 136] width 58 height 58
click at [473, 211] on button "show sentence" at bounding box center [476, 200] width 69 height 31
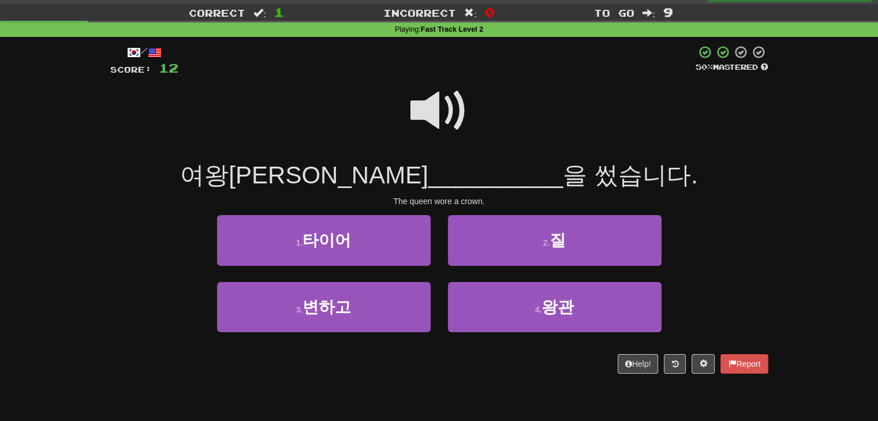
scroll to position [58, 0]
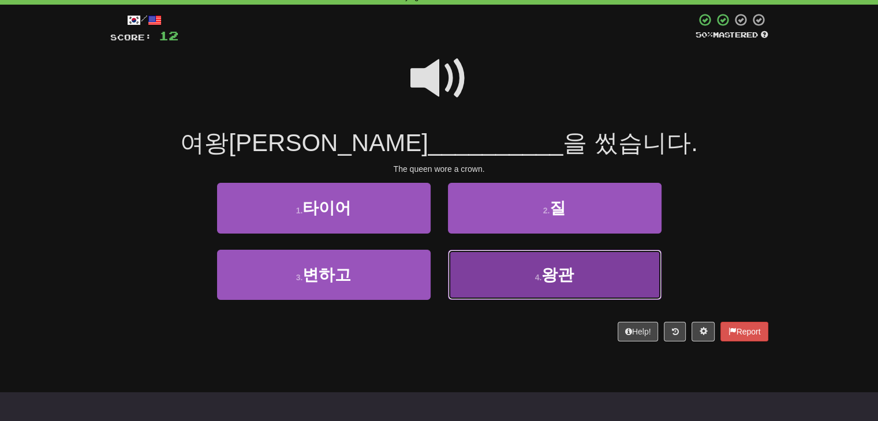
click at [571, 280] on span "왕관" at bounding box center [557, 275] width 32 height 18
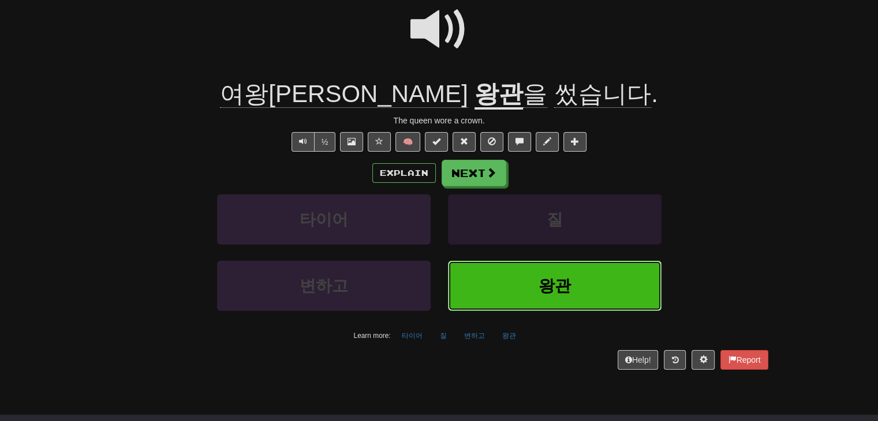
scroll to position [115, 0]
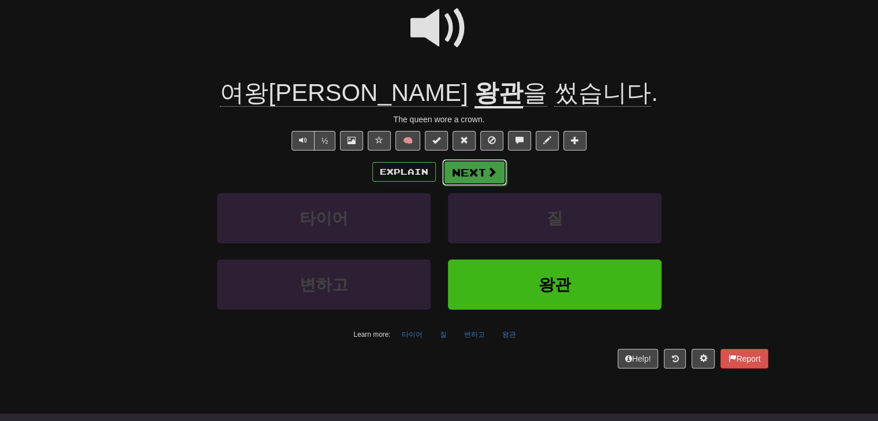
click at [474, 170] on button "Next" at bounding box center [474, 172] width 65 height 27
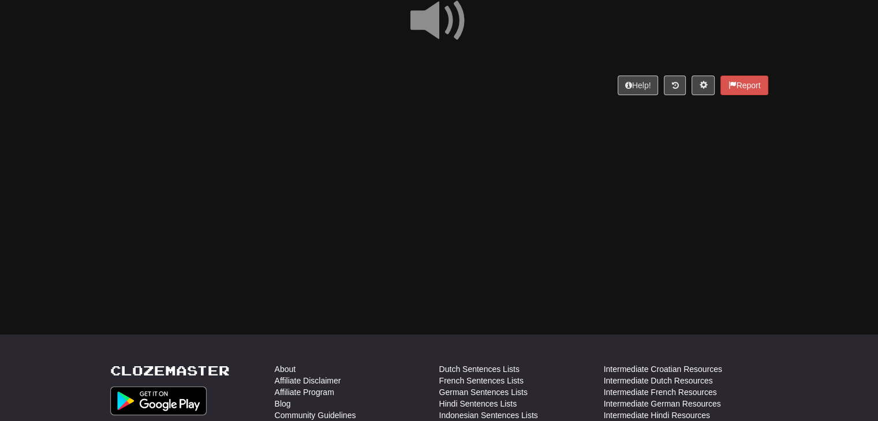
scroll to position [0, 0]
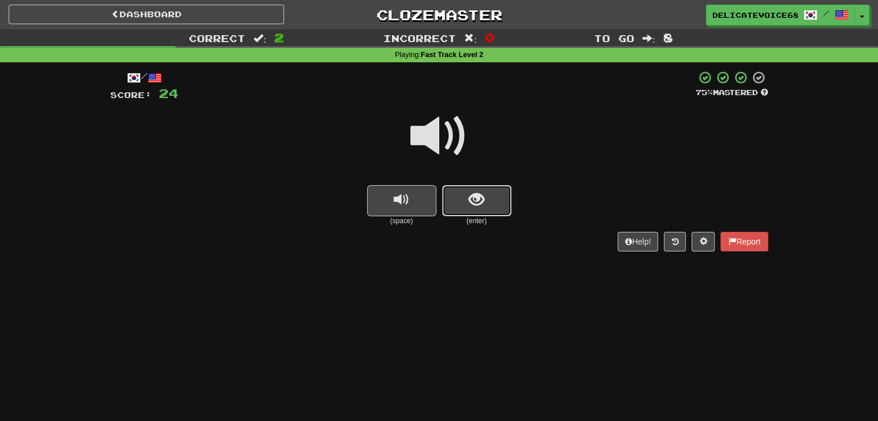
click at [467, 204] on button "show sentence" at bounding box center [476, 200] width 69 height 31
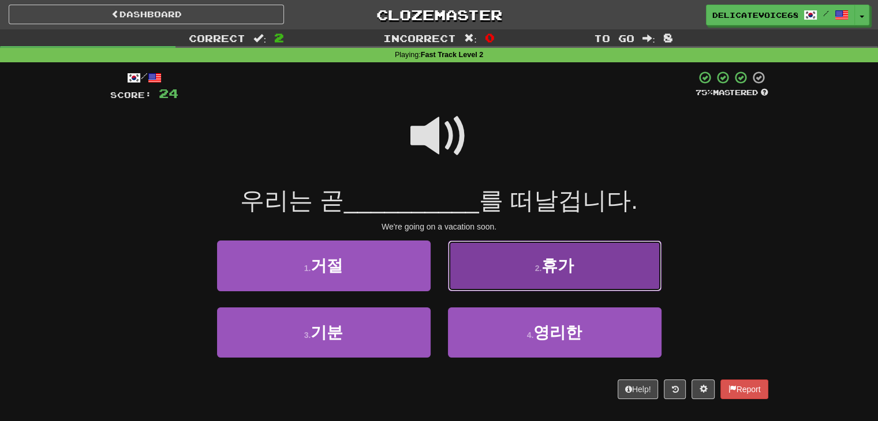
click at [529, 271] on button "2 . 휴가" at bounding box center [555, 266] width 214 height 50
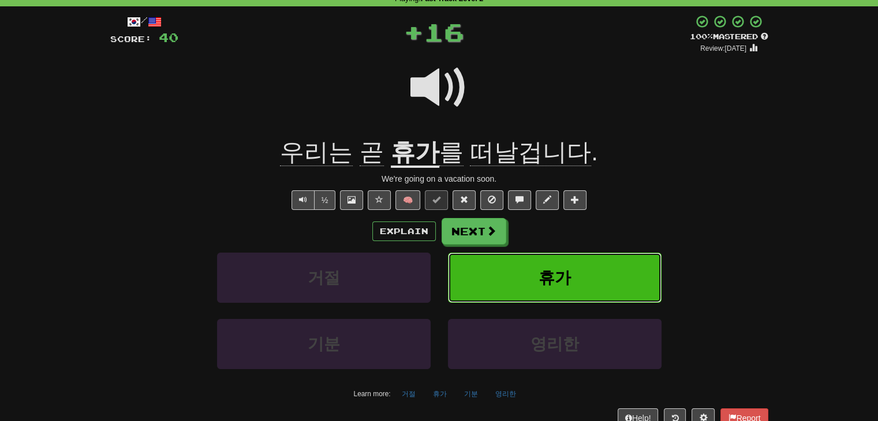
scroll to position [58, 0]
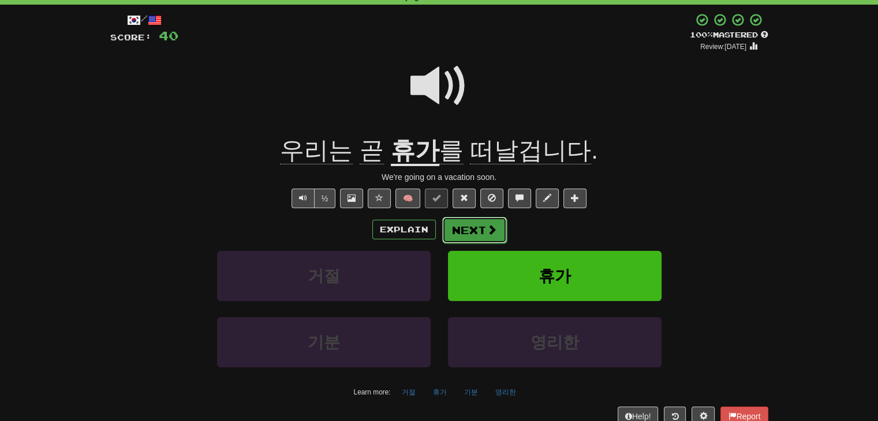
click at [487, 226] on span at bounding box center [492, 230] width 10 height 10
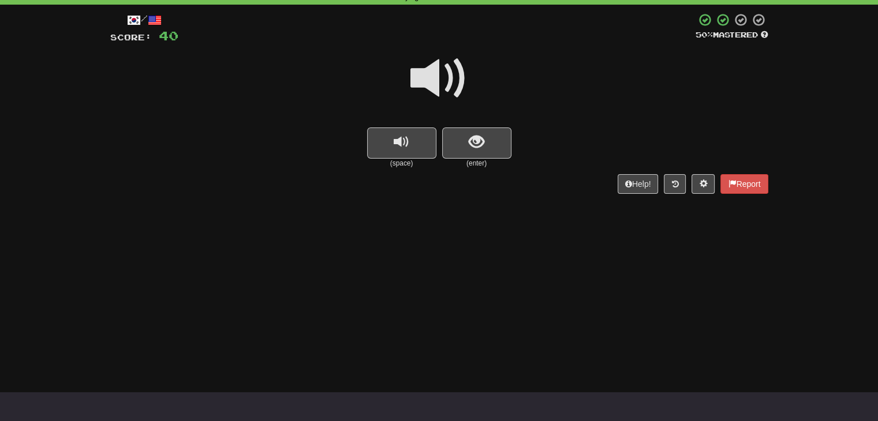
click at [425, 85] on span at bounding box center [439, 79] width 58 height 58
click at [491, 148] on button "show sentence" at bounding box center [476, 143] width 69 height 31
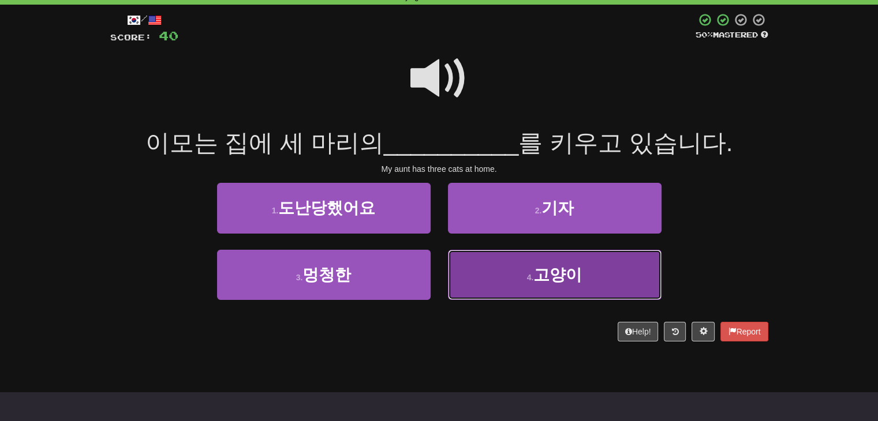
click at [577, 291] on button "4 . 고양이" at bounding box center [555, 275] width 214 height 50
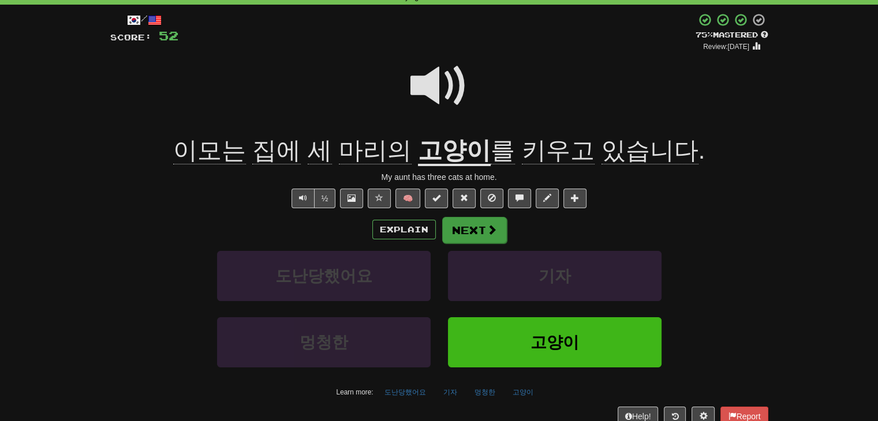
drag, startPoint x: 489, startPoint y: 212, endPoint x: 491, endPoint y: 225, distance: 12.8
click at [491, 225] on div "/ Score: 52 + 12 75 % Mastered Review: 2025-09-19 이모는 집에 세 마리의 고양이 를 키우고 있습니다 .…" at bounding box center [439, 220] width 658 height 414
click at [491, 225] on span at bounding box center [492, 230] width 10 height 10
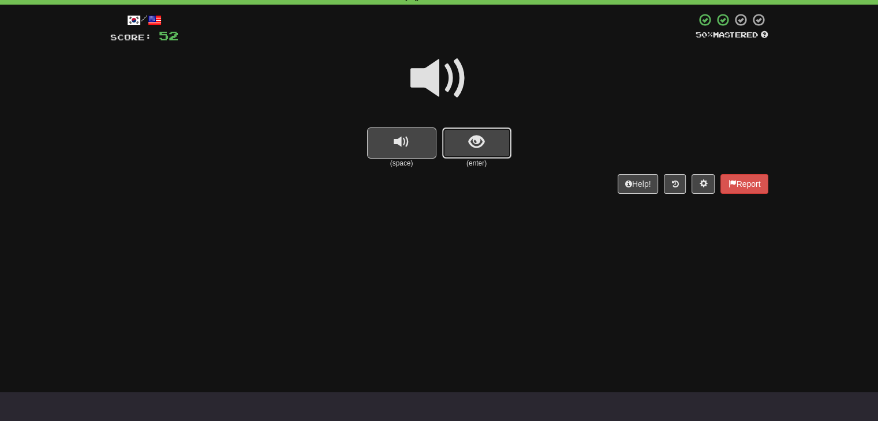
click at [484, 140] on button "show sentence" at bounding box center [476, 143] width 69 height 31
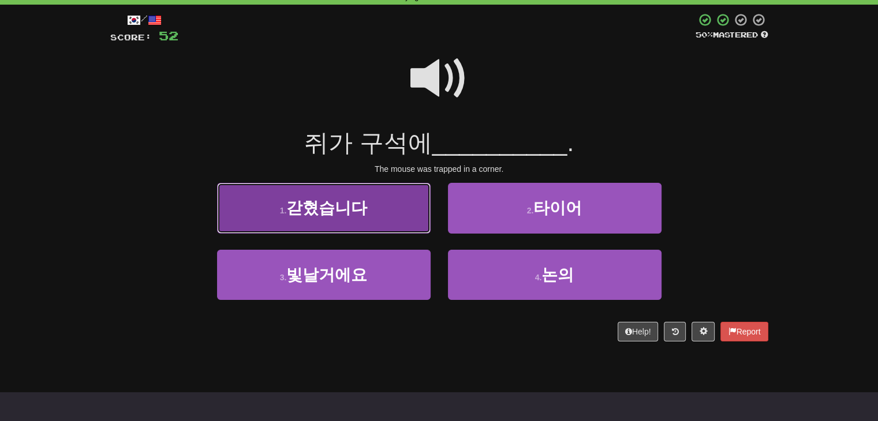
click at [369, 216] on button "1 . 갇혔습니다" at bounding box center [324, 208] width 214 height 50
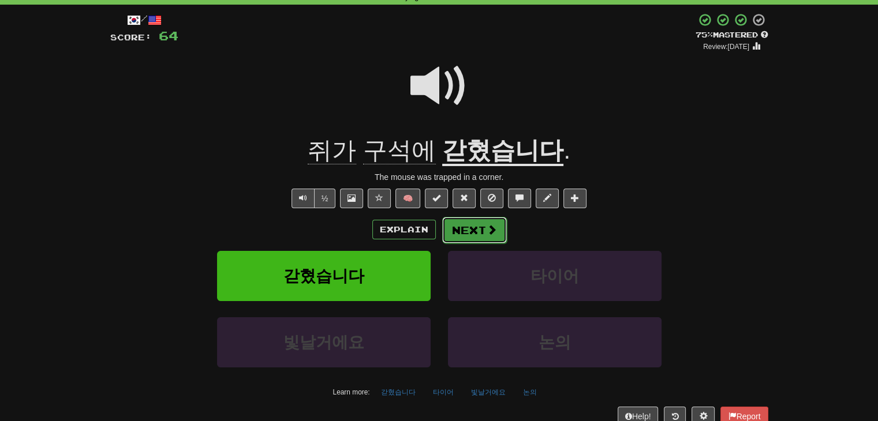
click at [475, 238] on button "Next" at bounding box center [474, 230] width 65 height 27
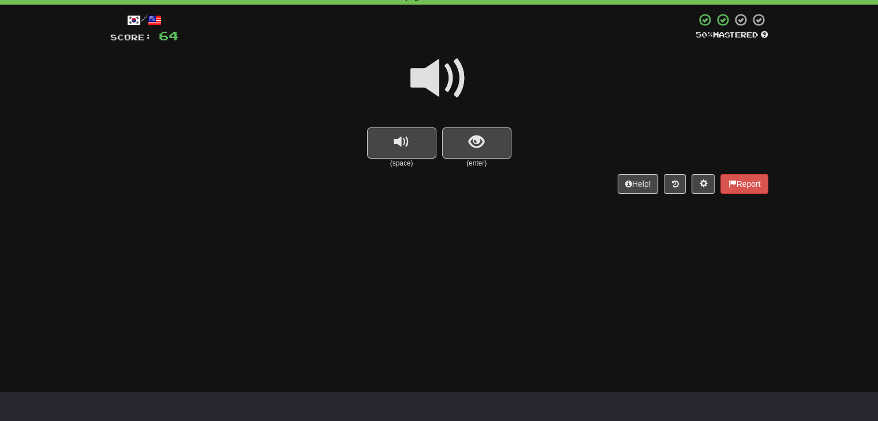
click at [452, 87] on span at bounding box center [439, 79] width 58 height 58
click at [493, 144] on button "show sentence" at bounding box center [476, 143] width 69 height 31
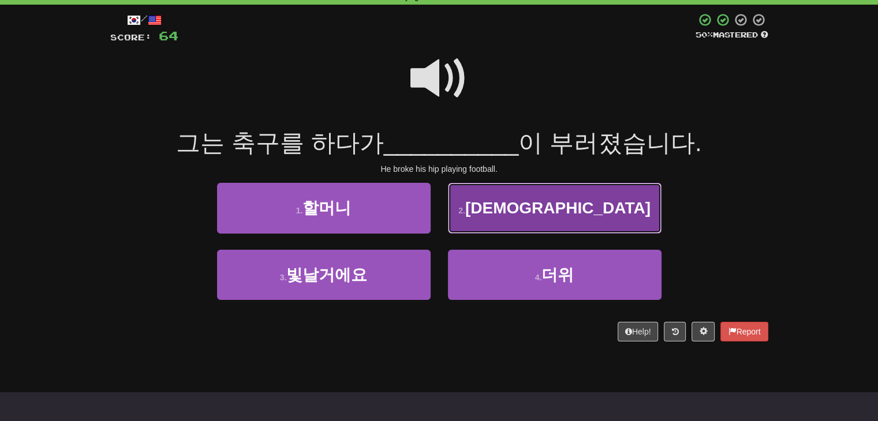
click at [607, 201] on button "2 . 고관절" at bounding box center [555, 208] width 214 height 50
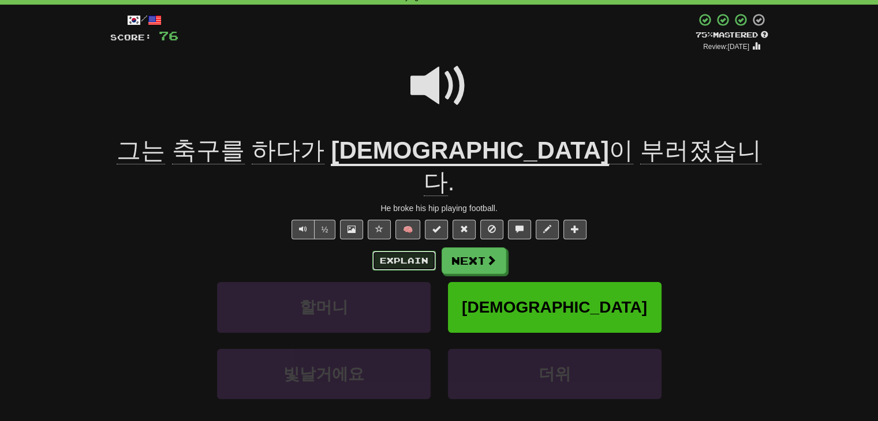
click at [414, 251] on button "Explain" at bounding box center [403, 261] width 63 height 20
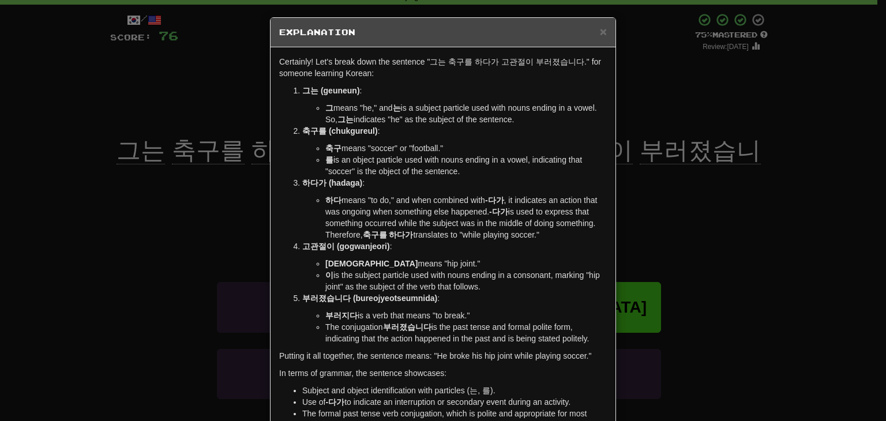
click at [788, 201] on div "× Explanation Certainly! Let's break down the sentence "그는 축구를 하다가 고관절이 부러졌습니다.…" at bounding box center [443, 210] width 886 height 421
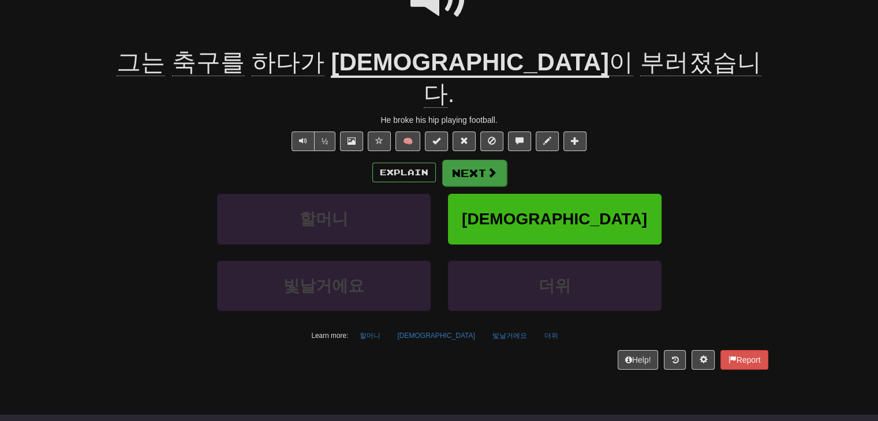
scroll to position [115, 0]
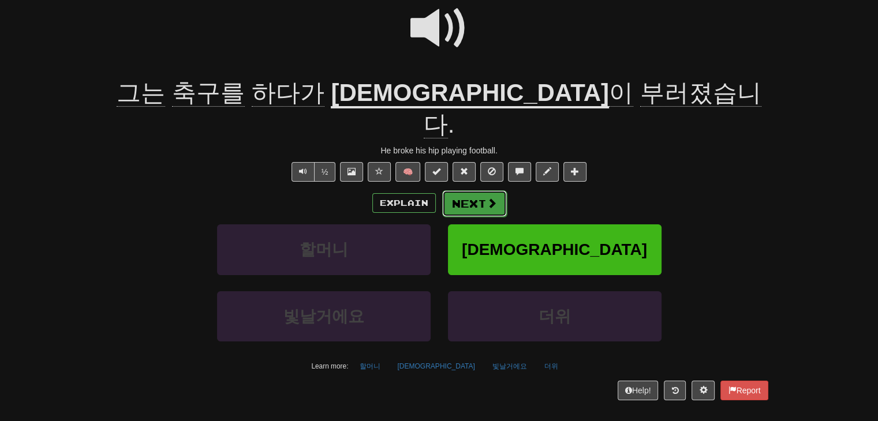
click at [465, 190] on button "Next" at bounding box center [474, 203] width 65 height 27
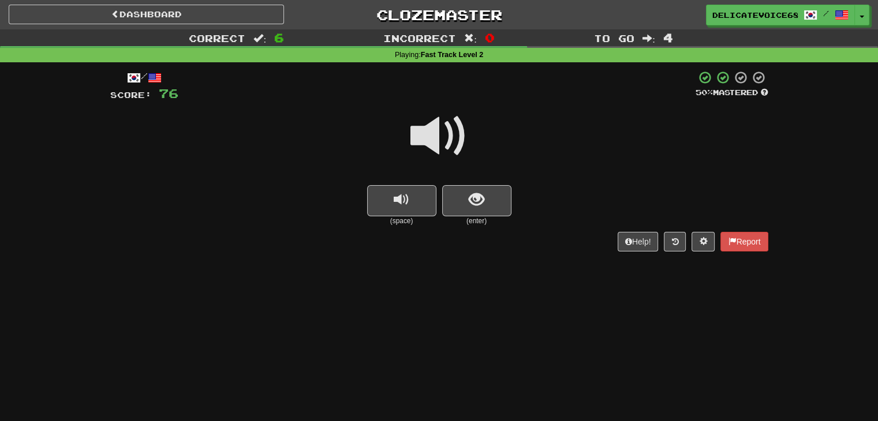
click at [438, 137] on span at bounding box center [439, 136] width 58 height 58
click at [493, 207] on button "show sentence" at bounding box center [476, 200] width 69 height 31
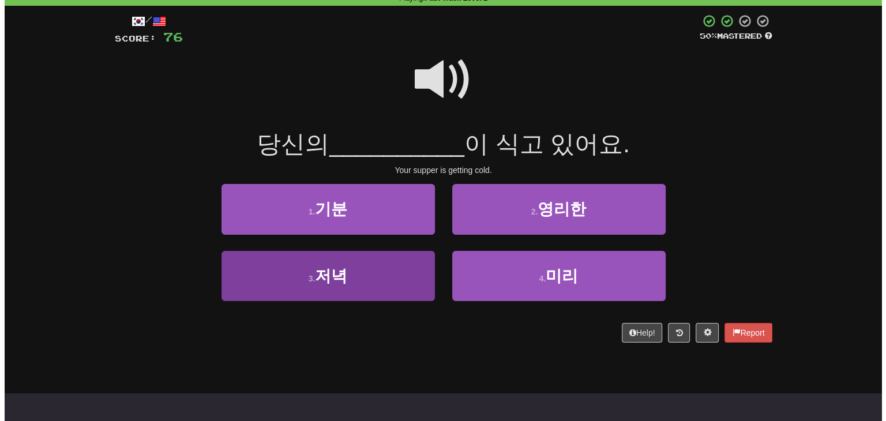
scroll to position [58, 0]
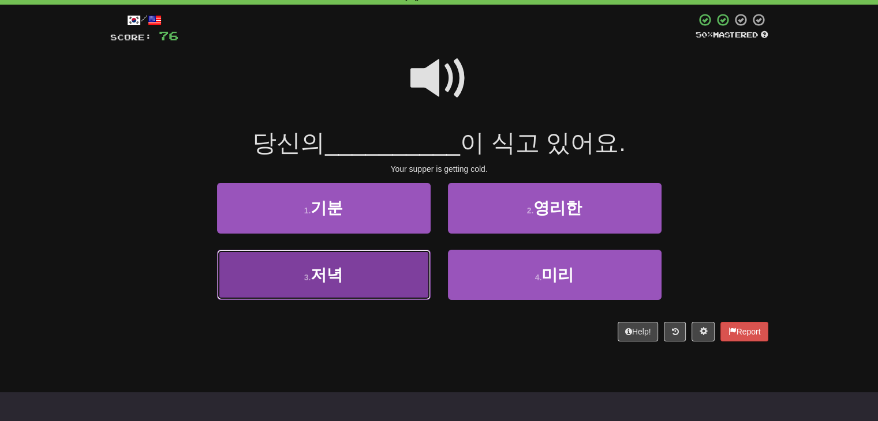
click at [379, 271] on button "3 . 저녁" at bounding box center [324, 275] width 214 height 50
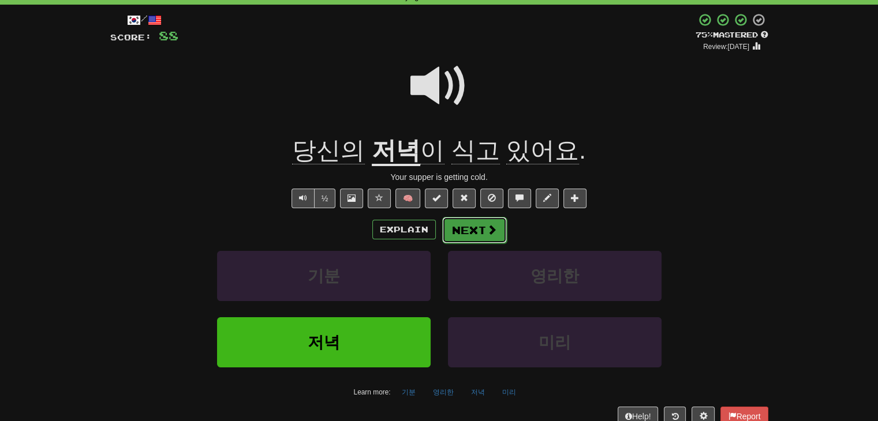
click at [474, 231] on button "Next" at bounding box center [474, 230] width 65 height 27
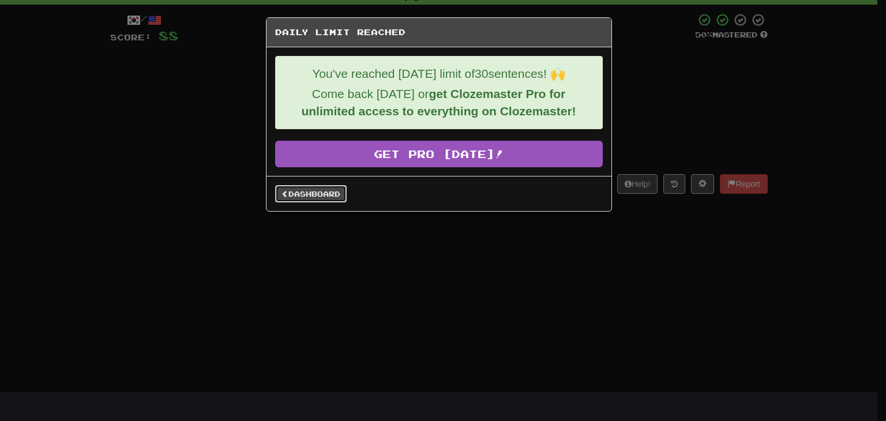
click at [332, 194] on link "Dashboard" at bounding box center [311, 193] width 72 height 17
